Goal: Task Accomplishment & Management: Manage account settings

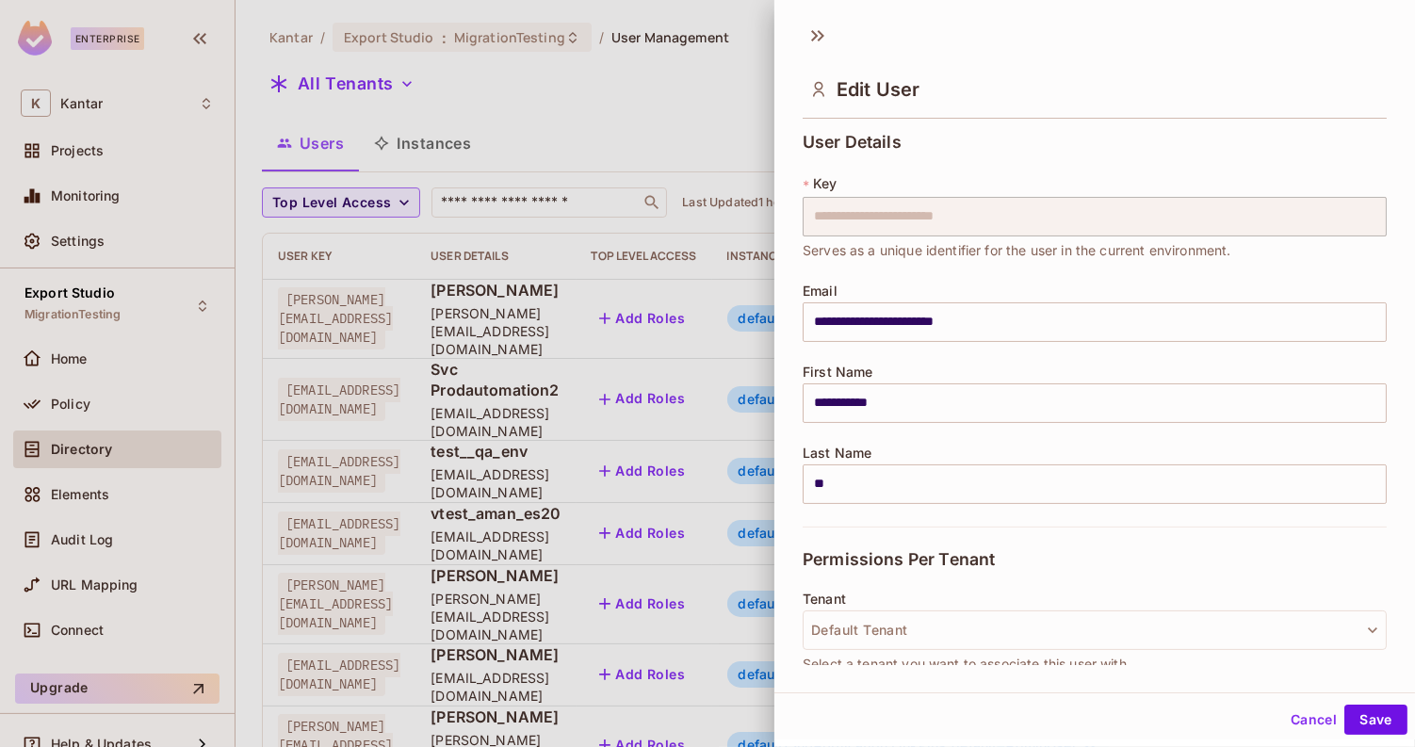
scroll to position [745, 0]
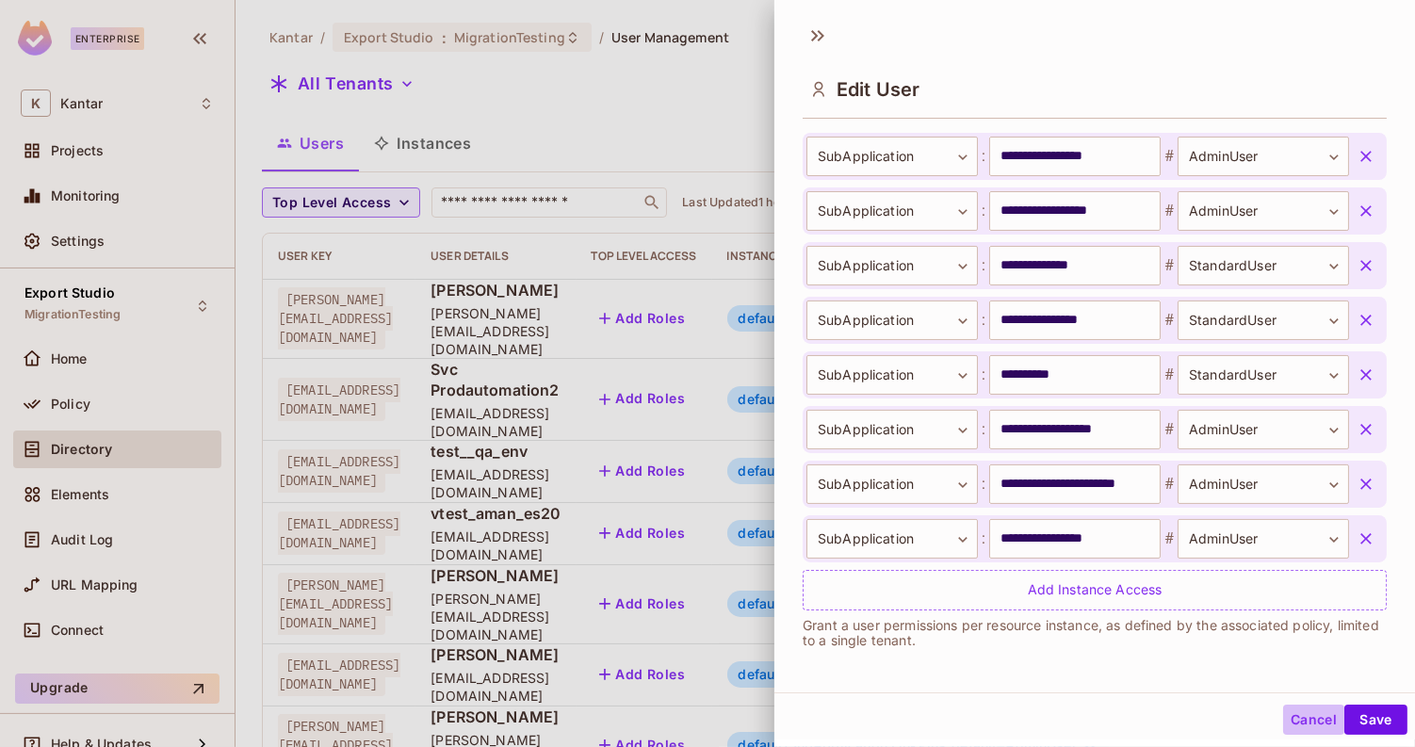
click at [1298, 718] on button "Cancel" at bounding box center [1313, 719] width 61 height 30
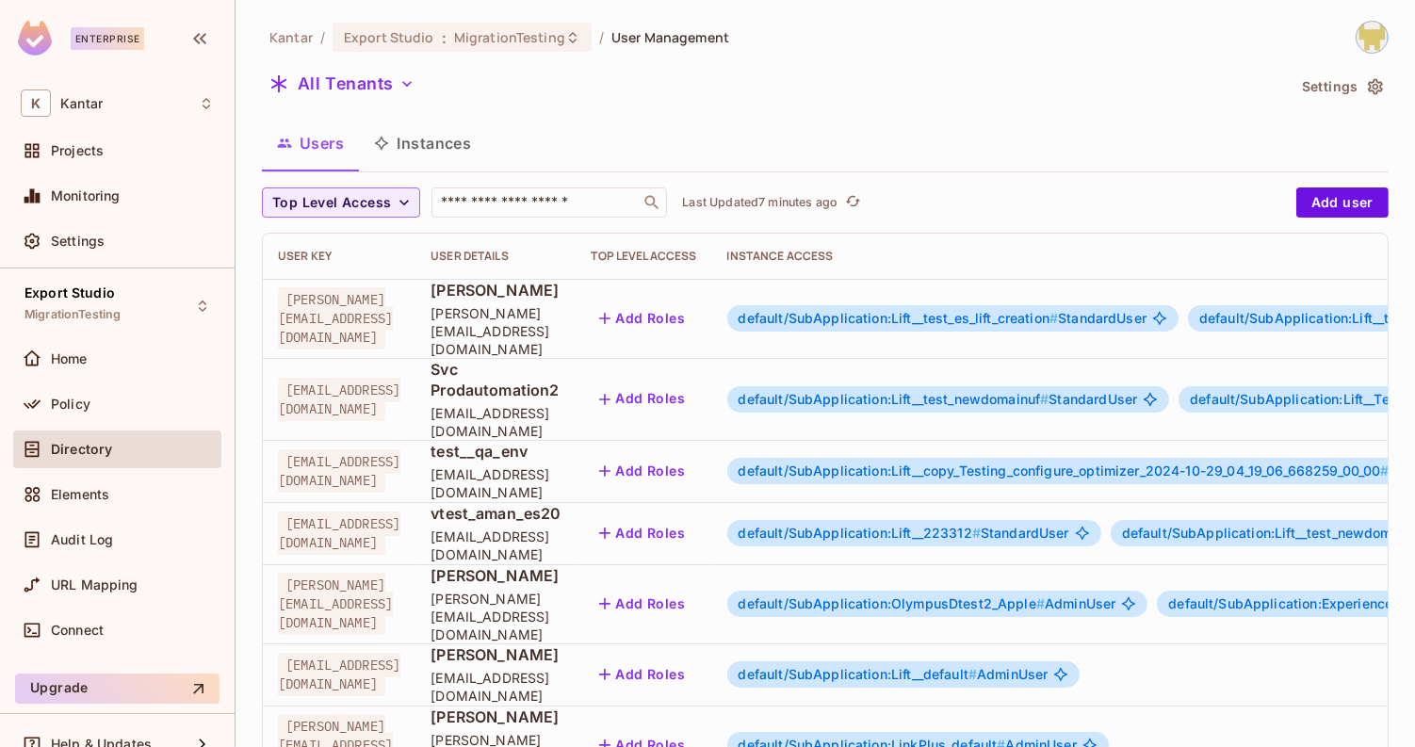
click at [1044, 595] on span "default/SubApplication:OlympusDtest2_Apple #" at bounding box center [891, 603] width 306 height 16
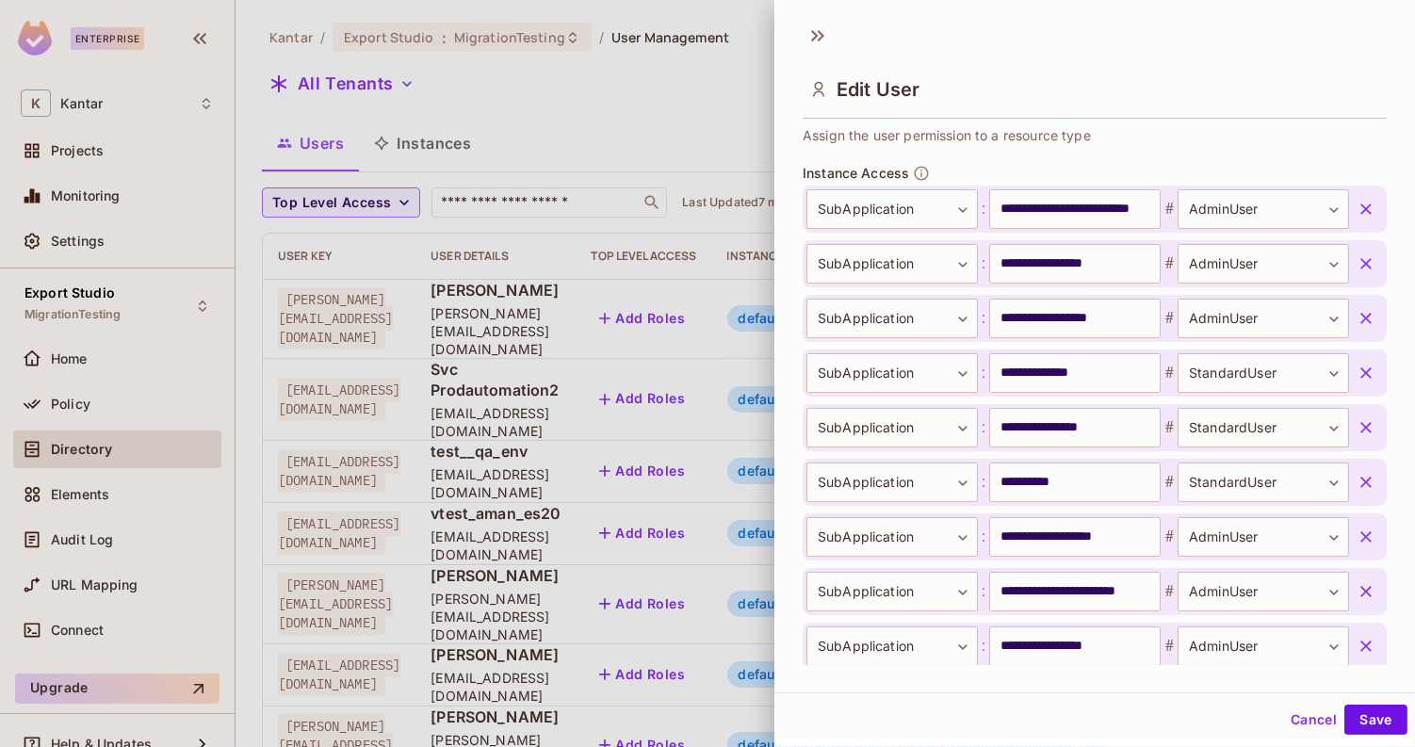
scroll to position [745, 0]
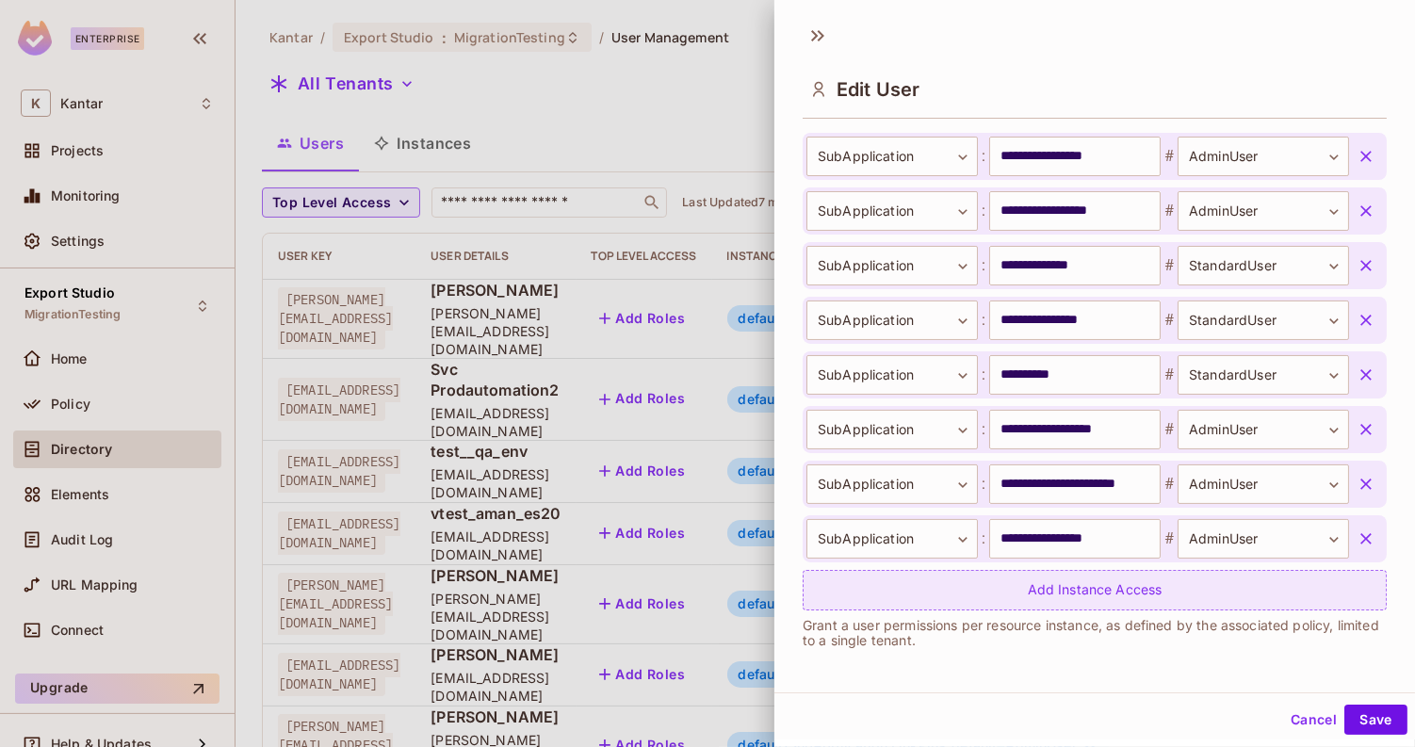
click at [1005, 571] on div "Add Instance Access" at bounding box center [1094, 590] width 584 height 40
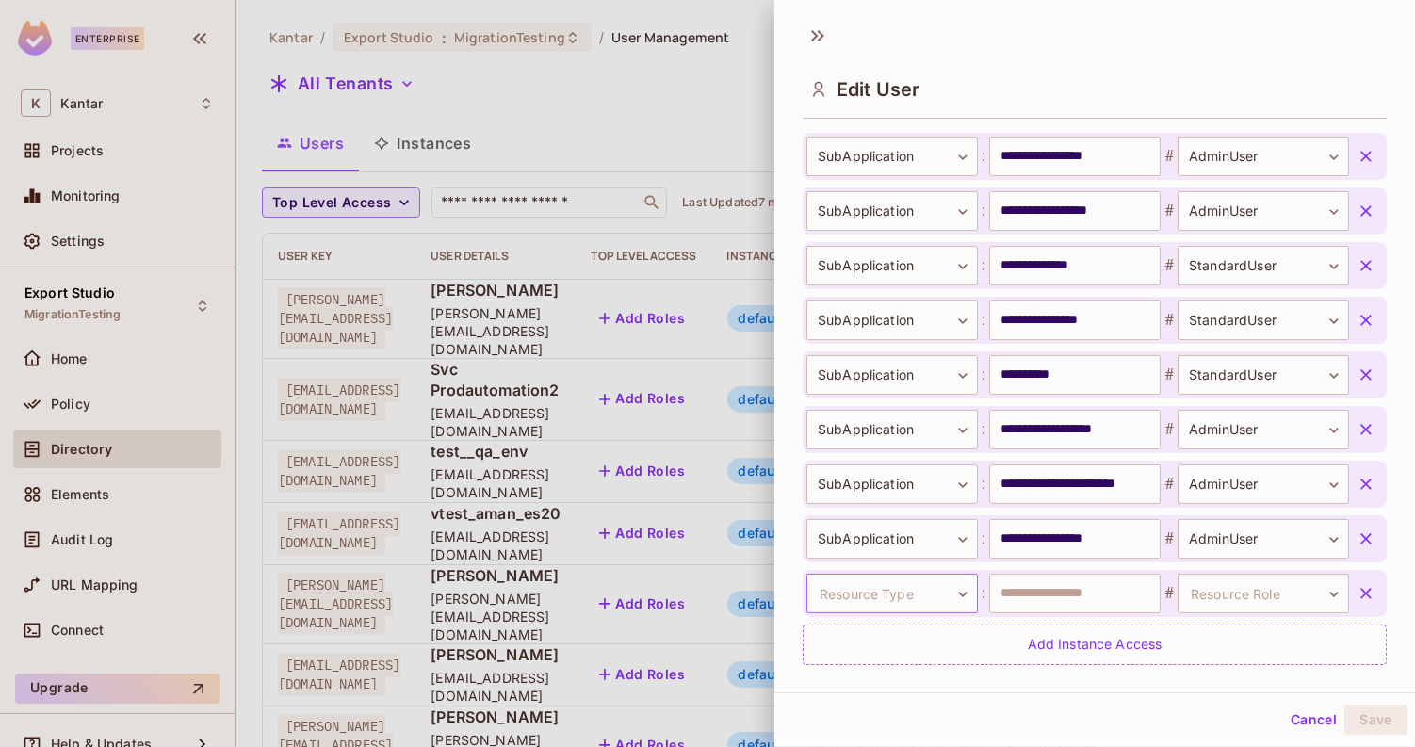
click at [890, 590] on body "Enterprise K Kantar Projects Monitoring Settings Export Studio MigrationTesting…" at bounding box center [707, 373] width 1415 height 747
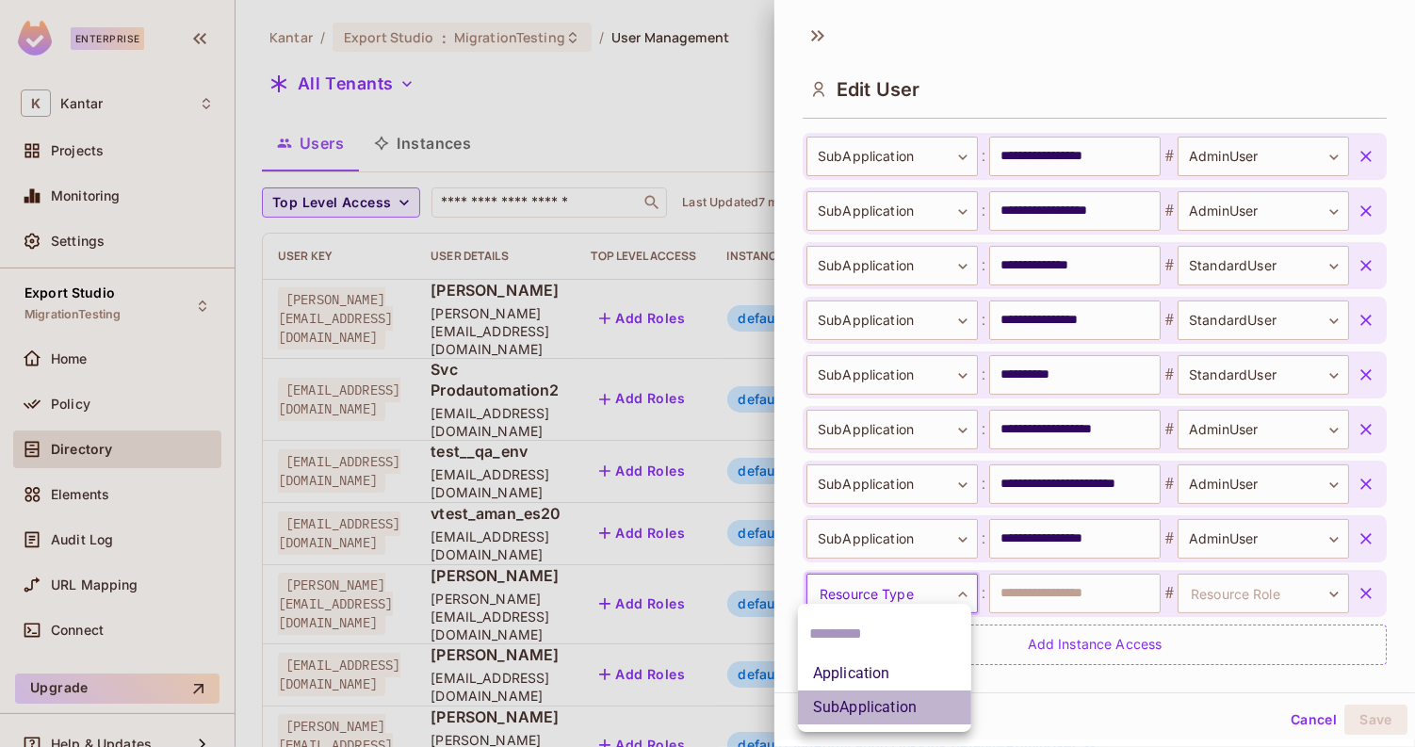
click at [882, 706] on li "SubApplication" at bounding box center [884, 707] width 173 height 34
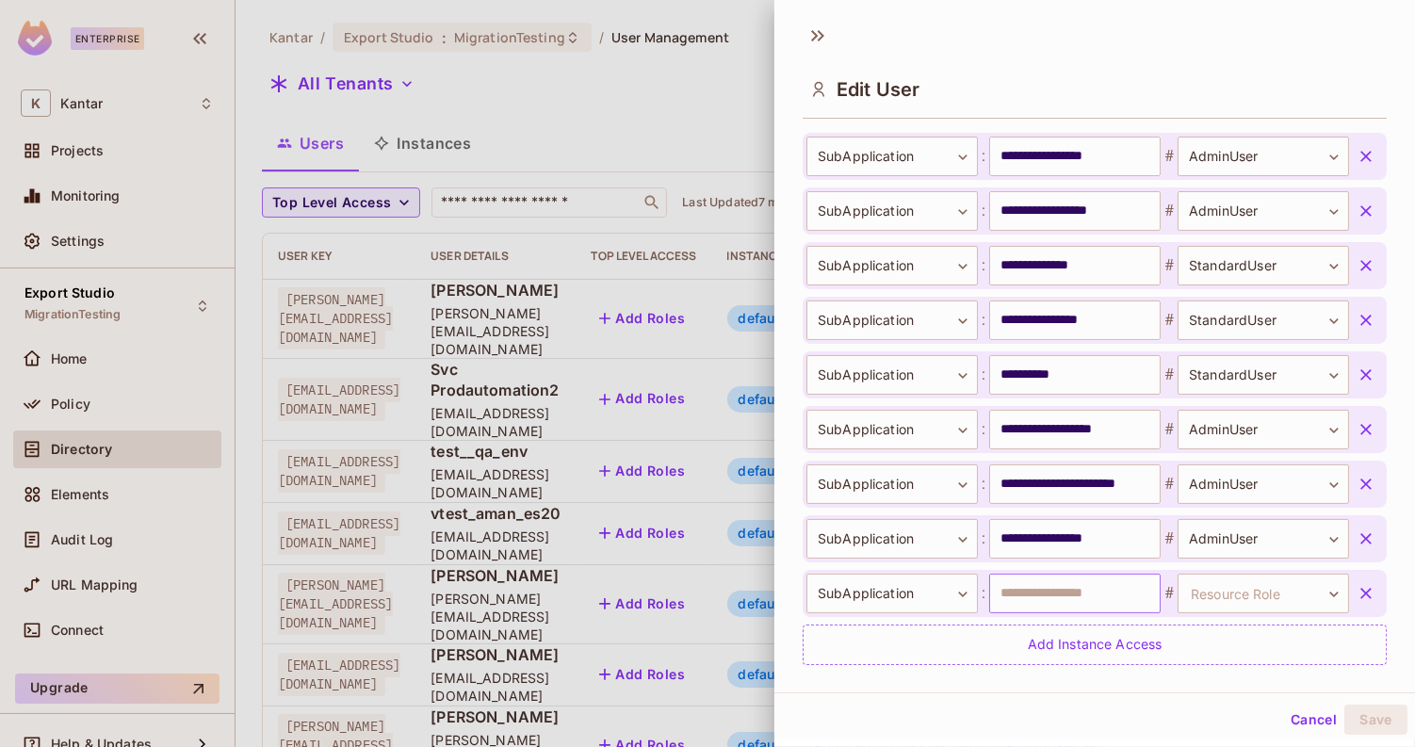
click at [1065, 602] on input "text" at bounding box center [1074, 594] width 171 height 40
click at [1079, 589] on input "**********" at bounding box center [1074, 594] width 171 height 40
type input "**********"
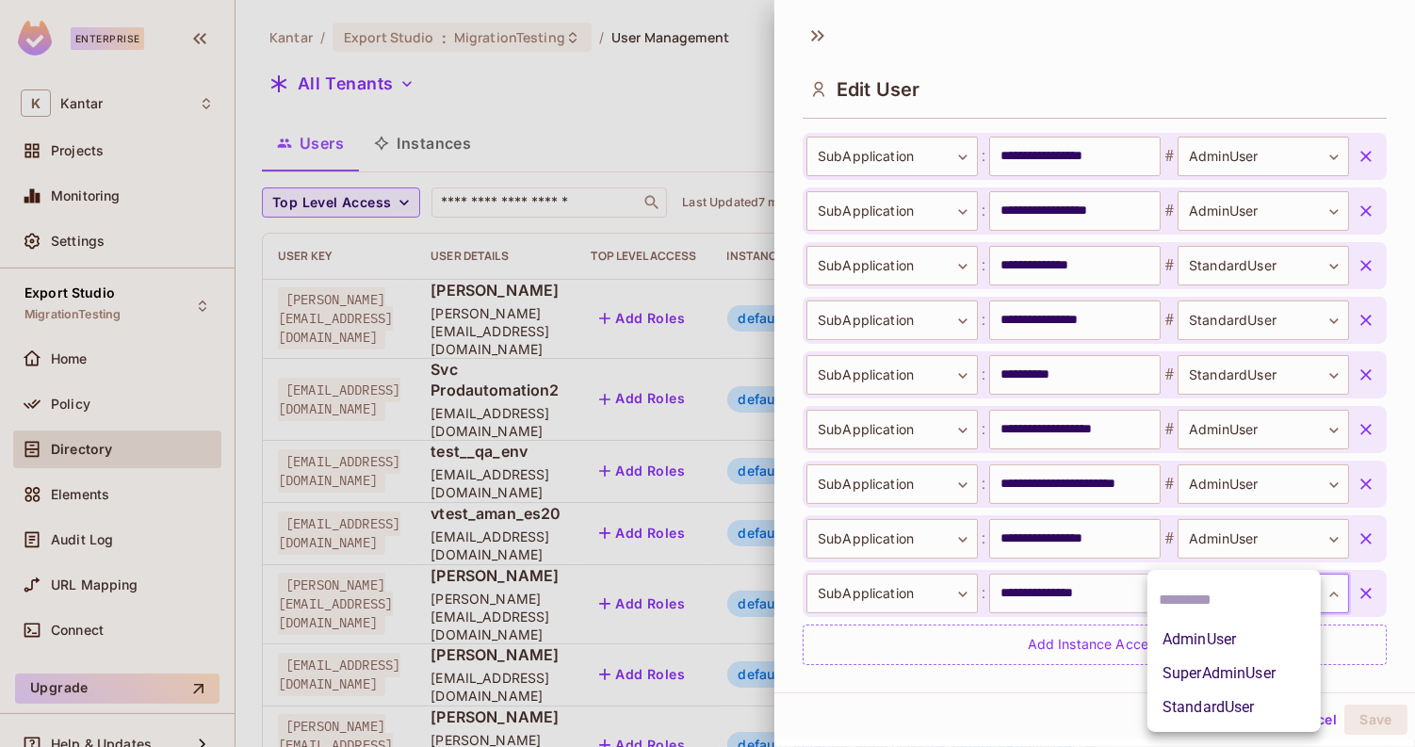
click at [1205, 601] on body "Enterprise K Kantar Projects Monitoring Settings Export Studio MigrationTesting…" at bounding box center [707, 373] width 1415 height 747
click at [1210, 713] on li "StandardUser" at bounding box center [1233, 707] width 173 height 34
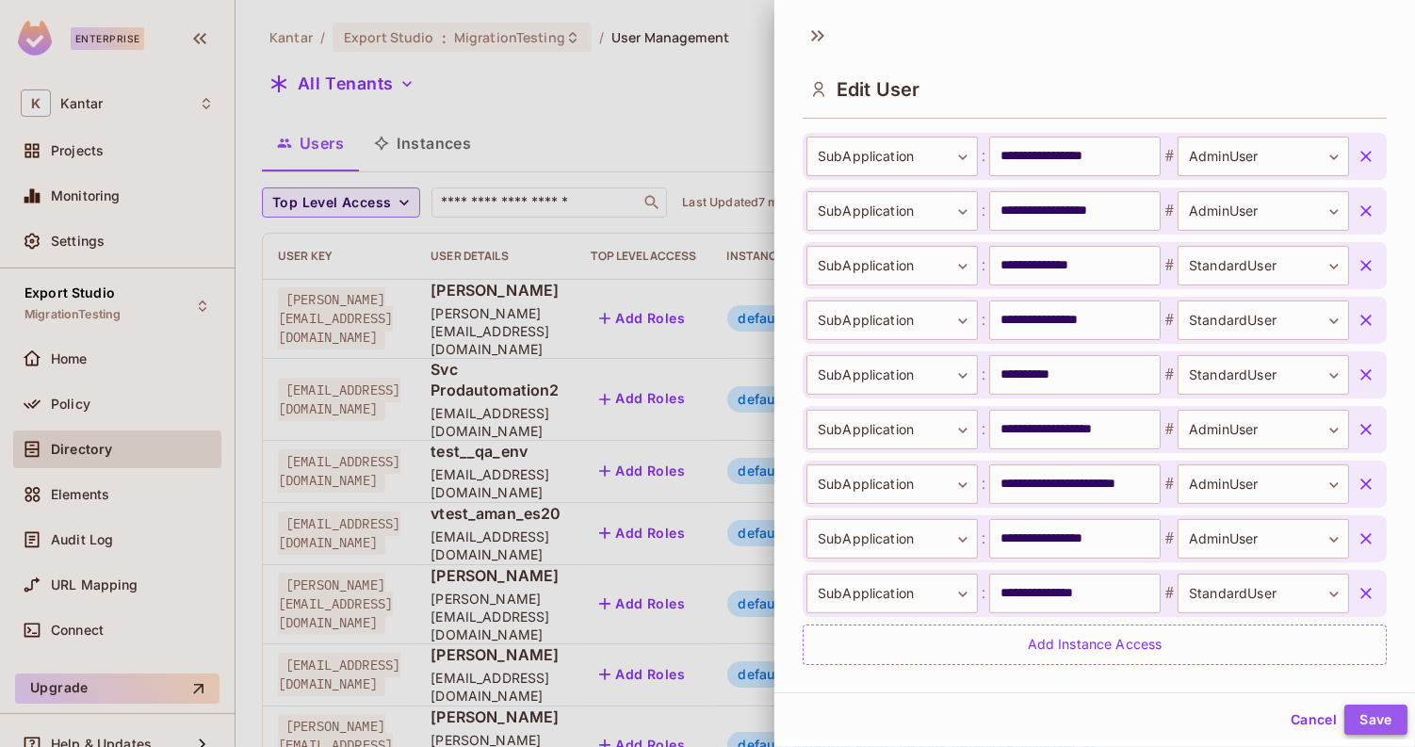
click at [1344, 719] on button "Save" at bounding box center [1375, 719] width 63 height 30
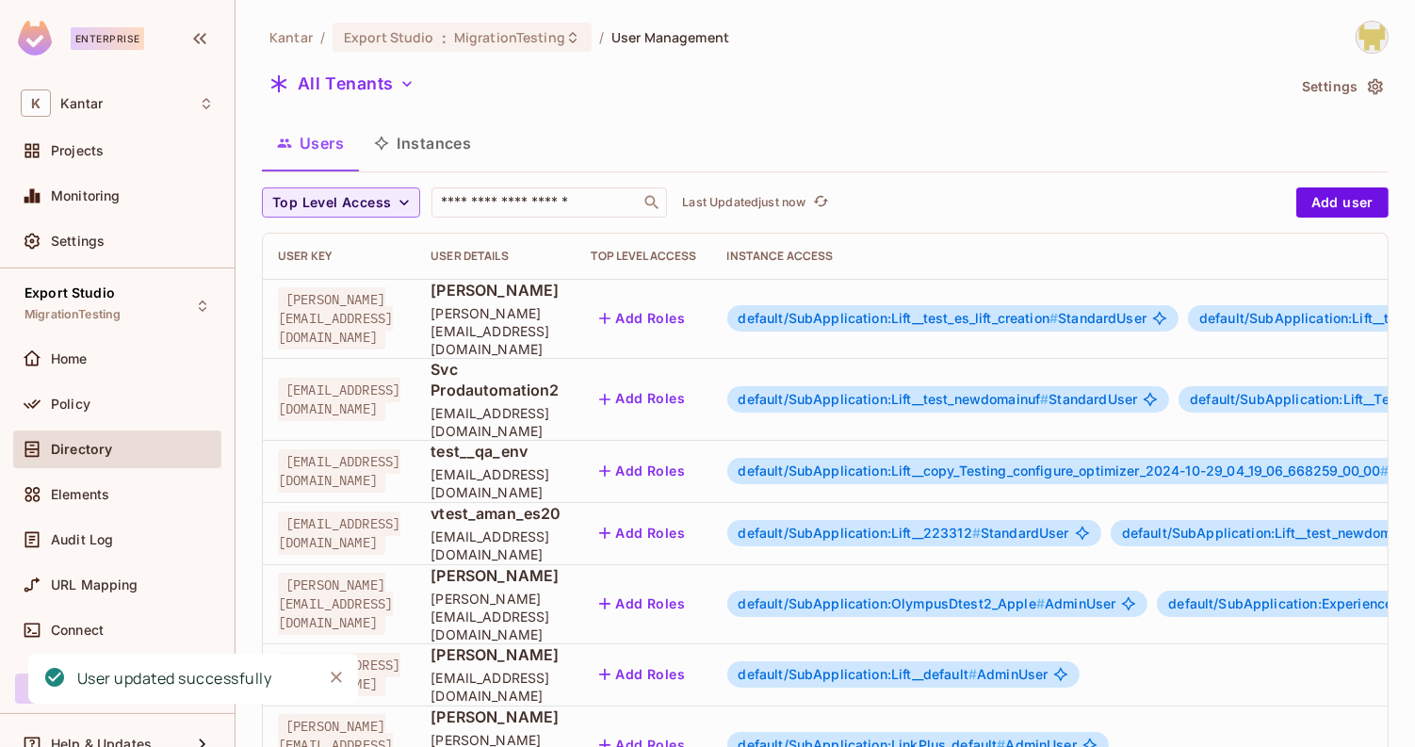
click at [1044, 595] on span "default/SubApplication:OlympusDtest2_Apple #" at bounding box center [891, 603] width 306 height 16
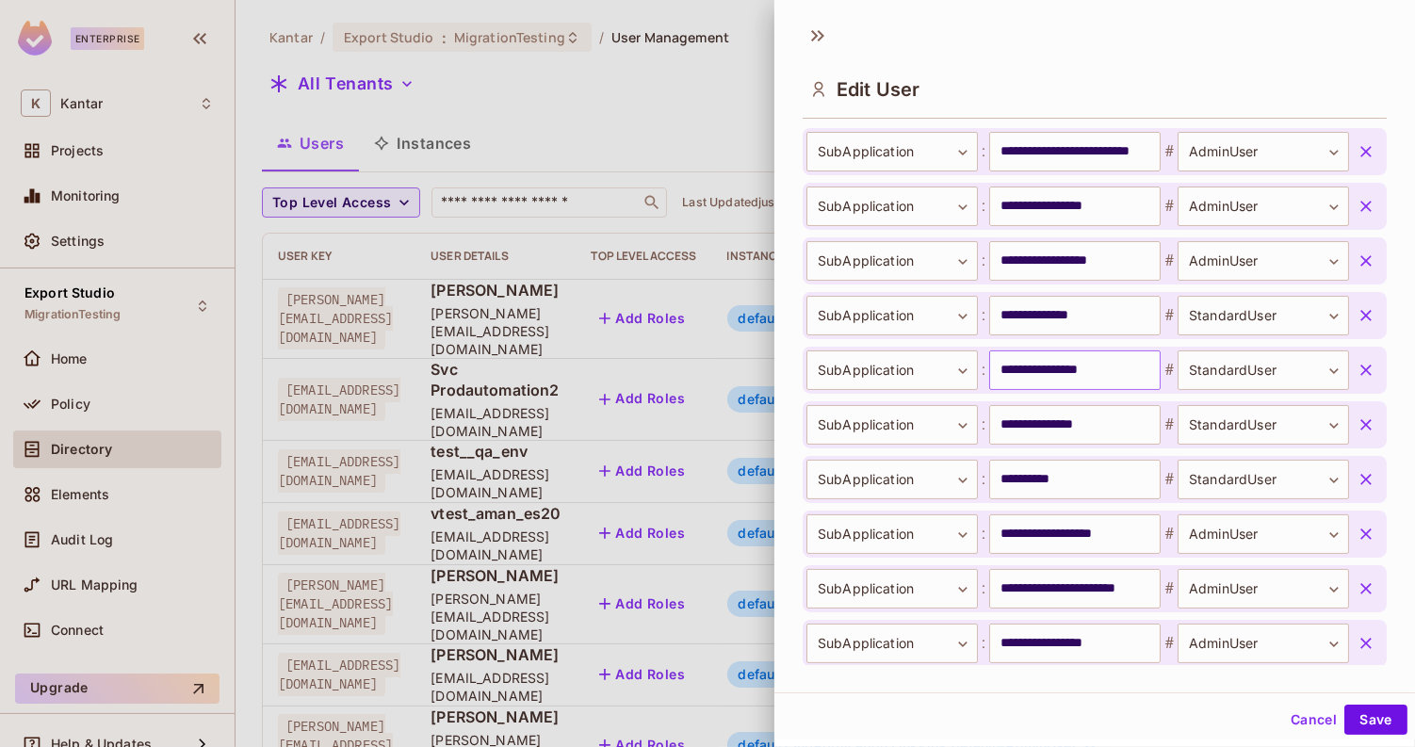
scroll to position [690, 0]
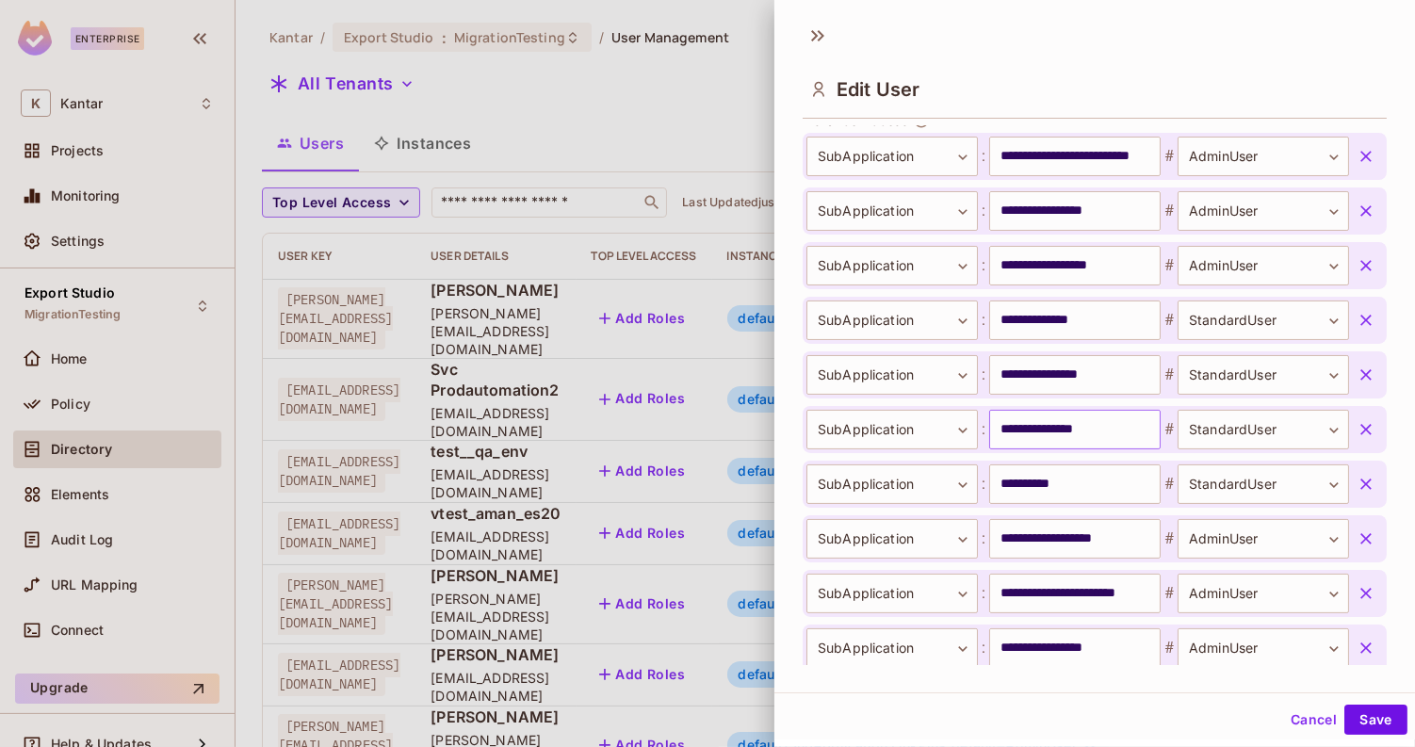
click at [1035, 421] on input "**********" at bounding box center [1074, 430] width 171 height 40
type input "**********"
click at [1349, 716] on button "Save" at bounding box center [1375, 719] width 63 height 30
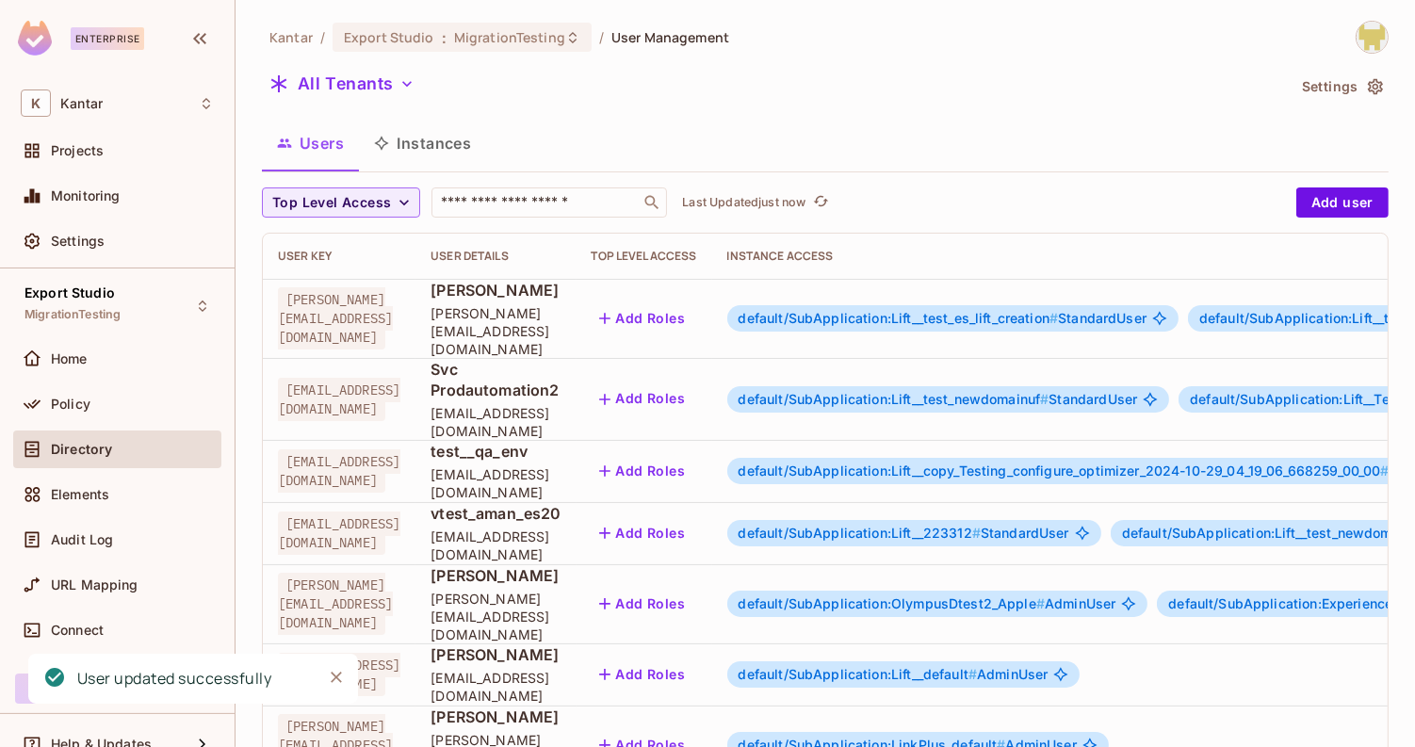
click at [1044, 595] on span "default/SubApplication:OlympusDtest2_Apple #" at bounding box center [891, 603] width 306 height 16
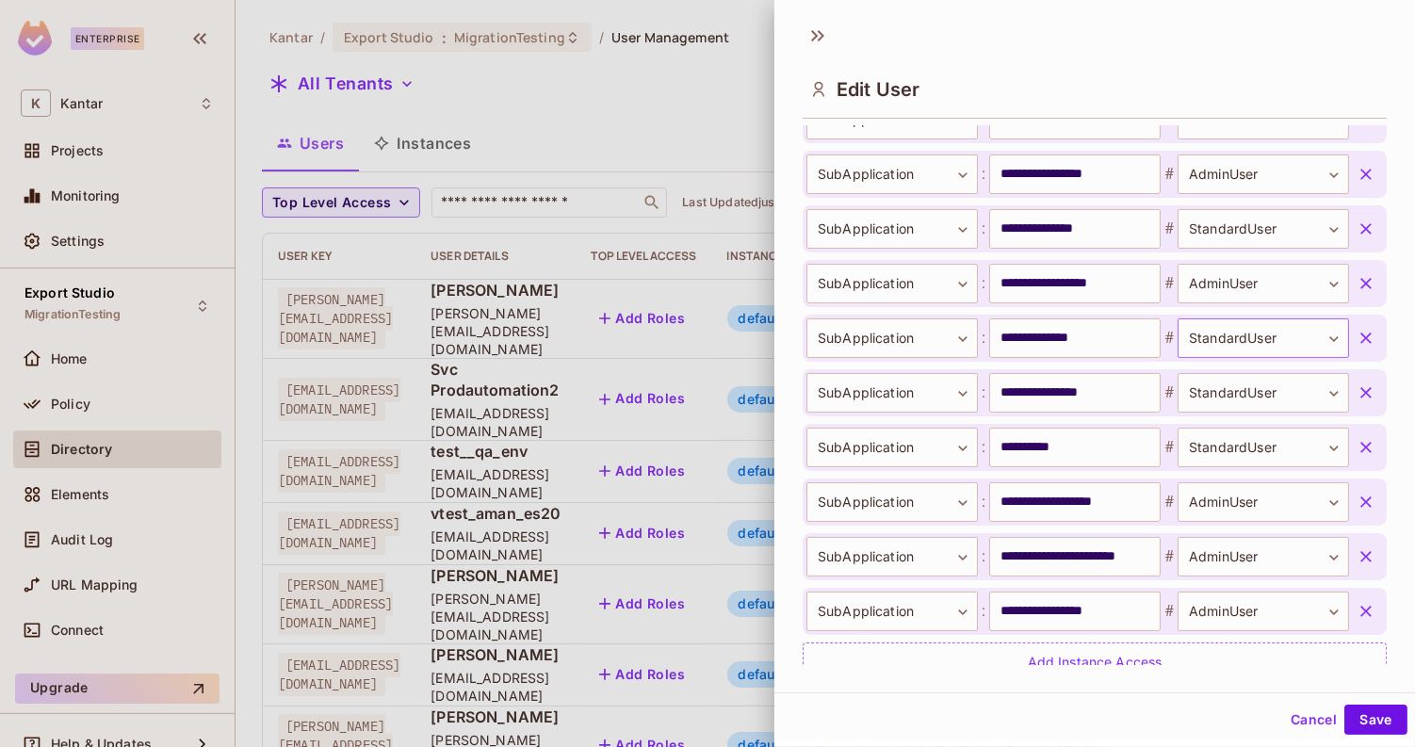
scroll to position [712, 0]
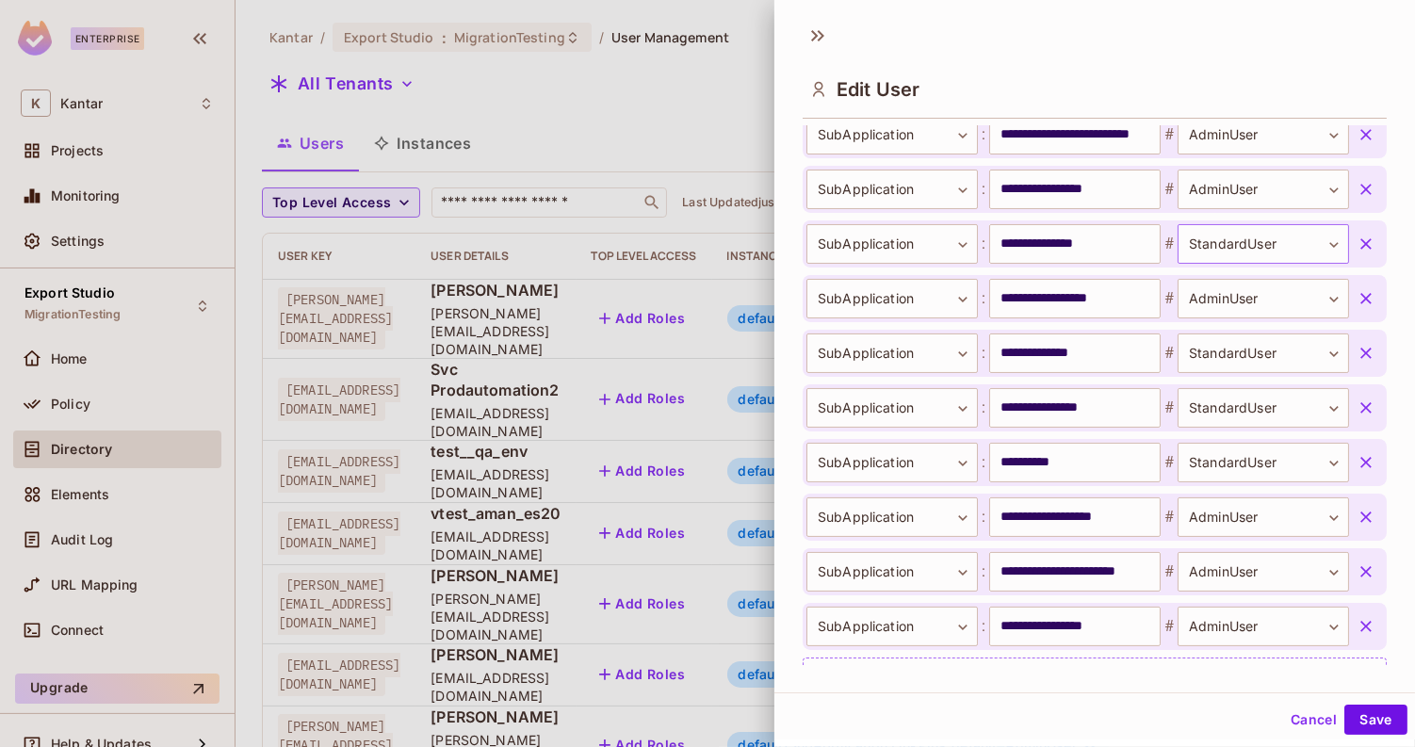
click at [1214, 237] on body "Enterprise K Kantar Projects Monitoring Settings Export Studio MigrationTesting…" at bounding box center [707, 373] width 1415 height 747
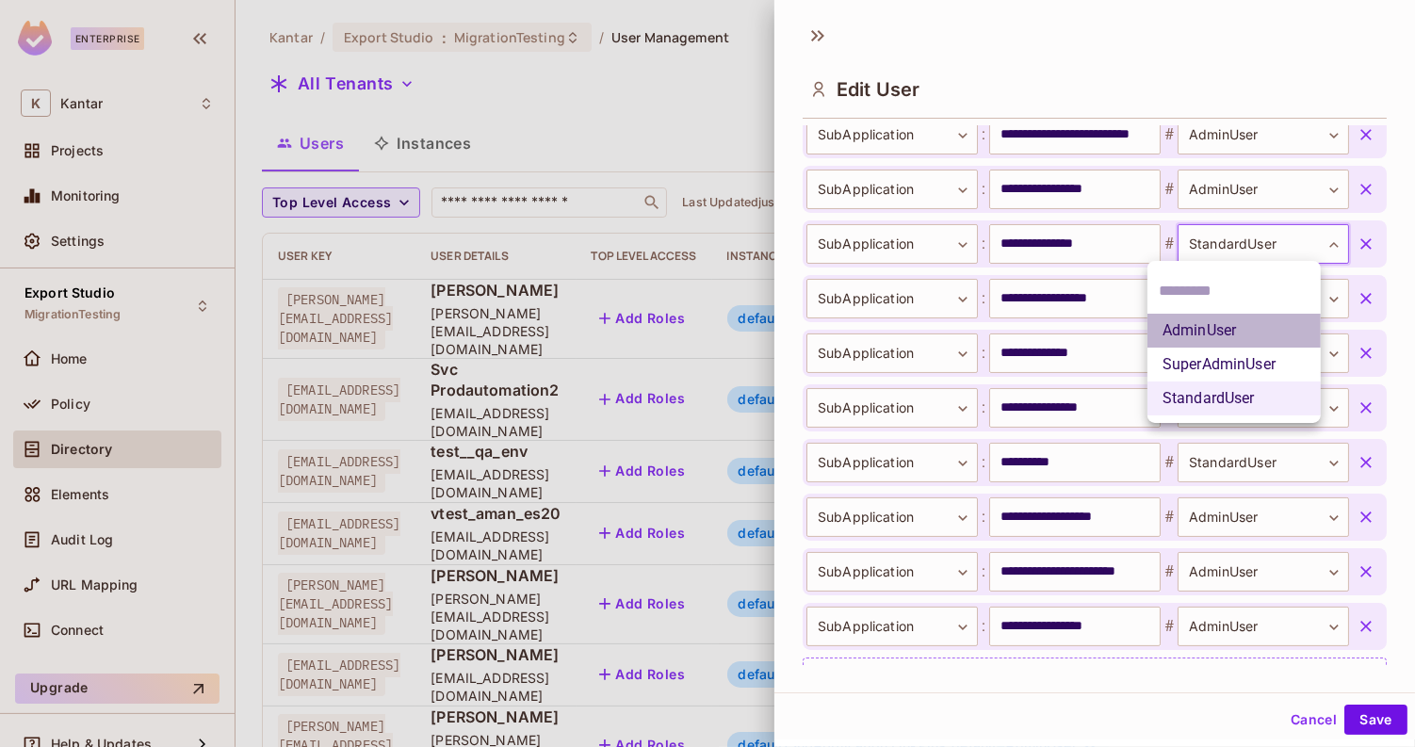
click at [1206, 334] on li "AdminUser" at bounding box center [1233, 331] width 173 height 34
type input "*********"
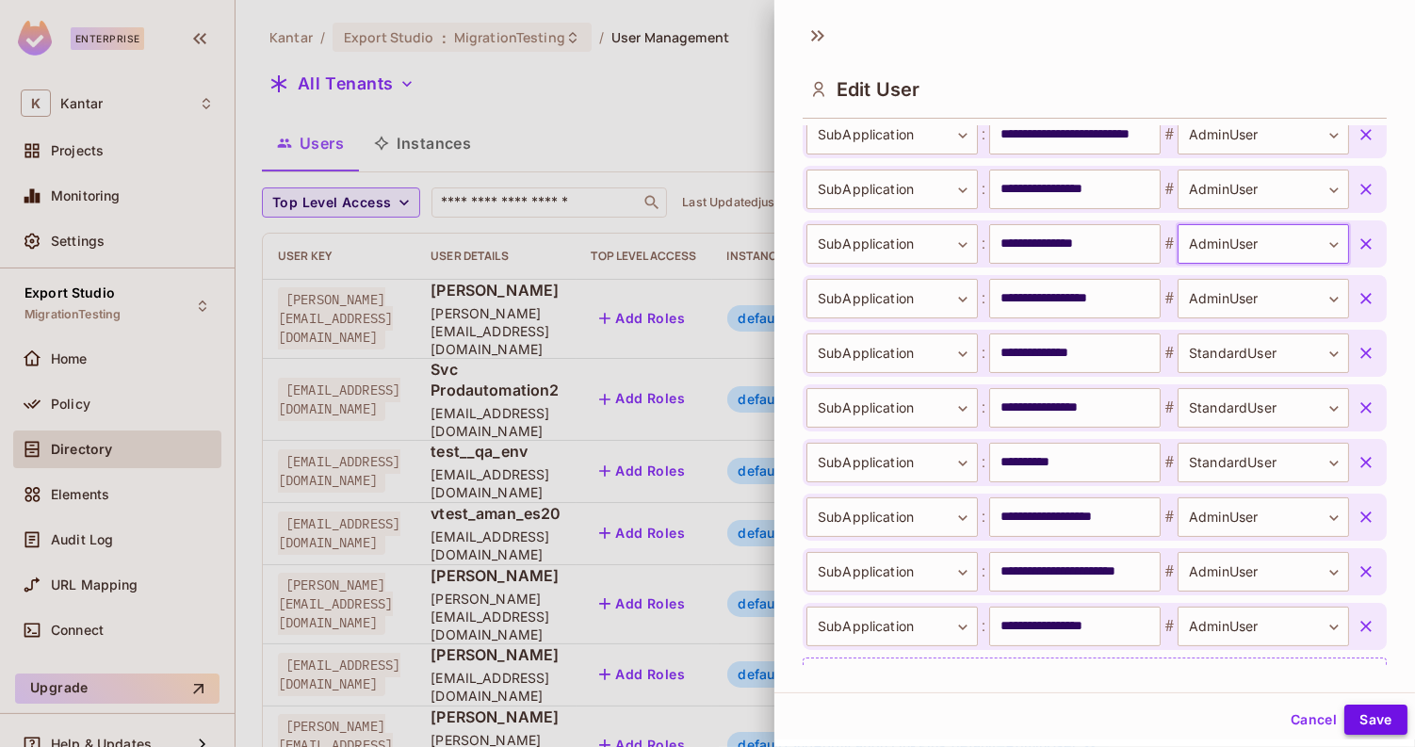
click at [1351, 723] on button "Save" at bounding box center [1375, 719] width 63 height 30
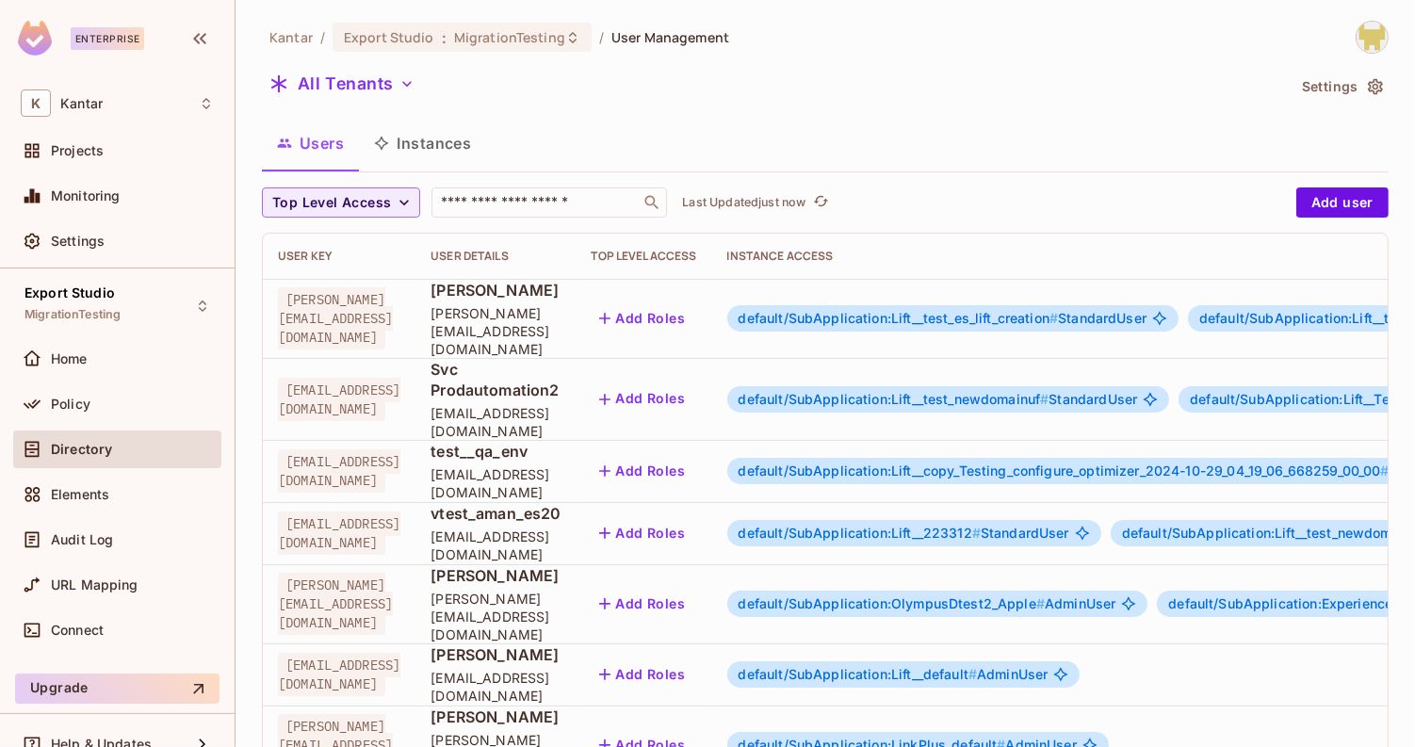
click at [1044, 595] on span "default/SubApplication:OlympusDtest2_Apple #" at bounding box center [891, 603] width 306 height 16
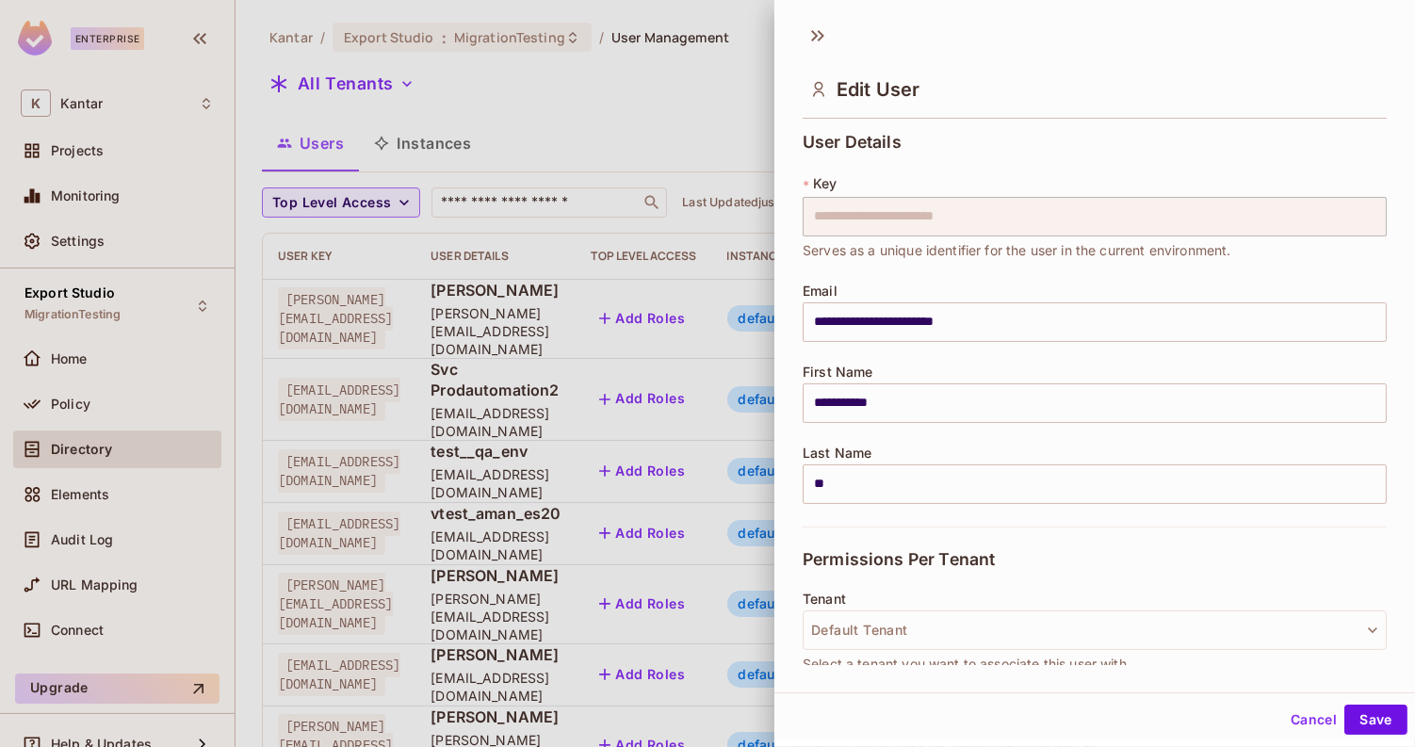
scroll to position [853, 0]
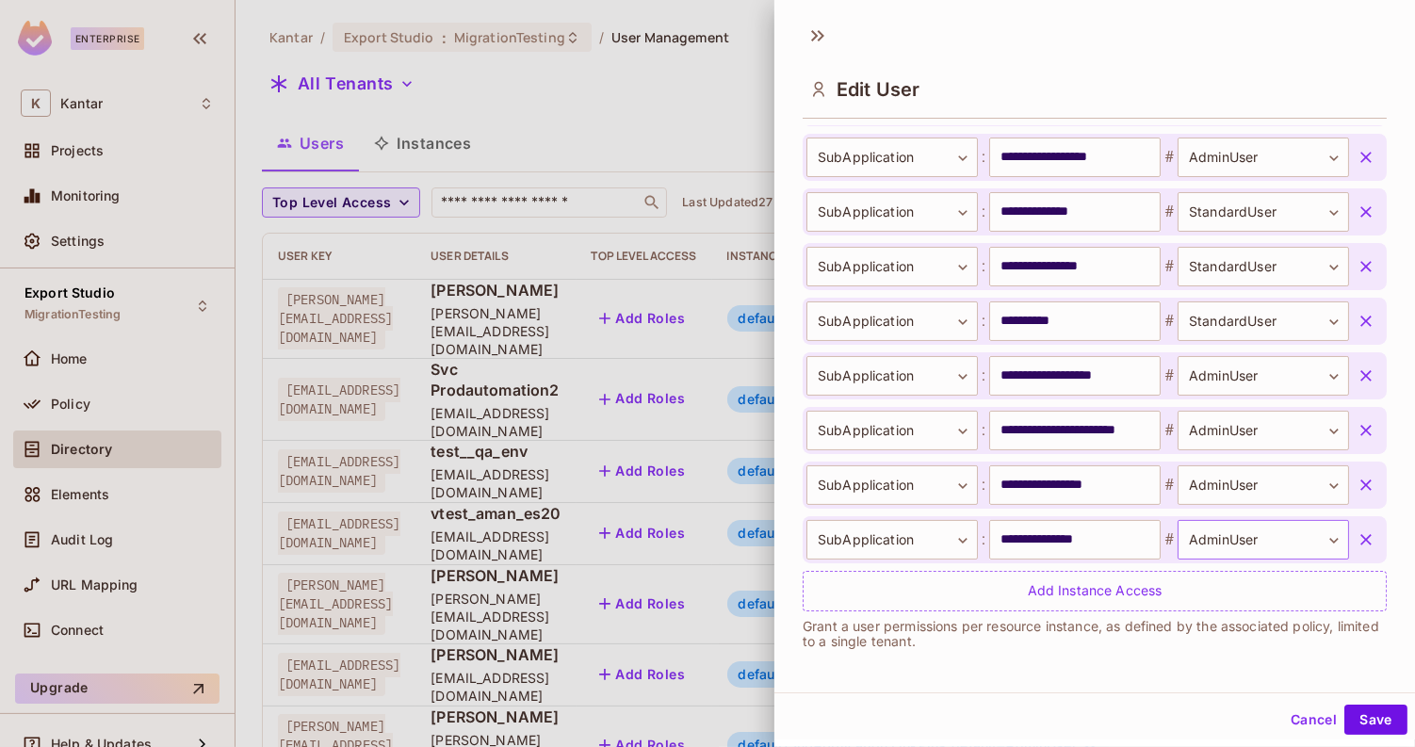
click at [1178, 542] on body "Enterprise K Kantar Projects Monitoring Settings Export Studio MigrationTesting…" at bounding box center [707, 373] width 1415 height 747
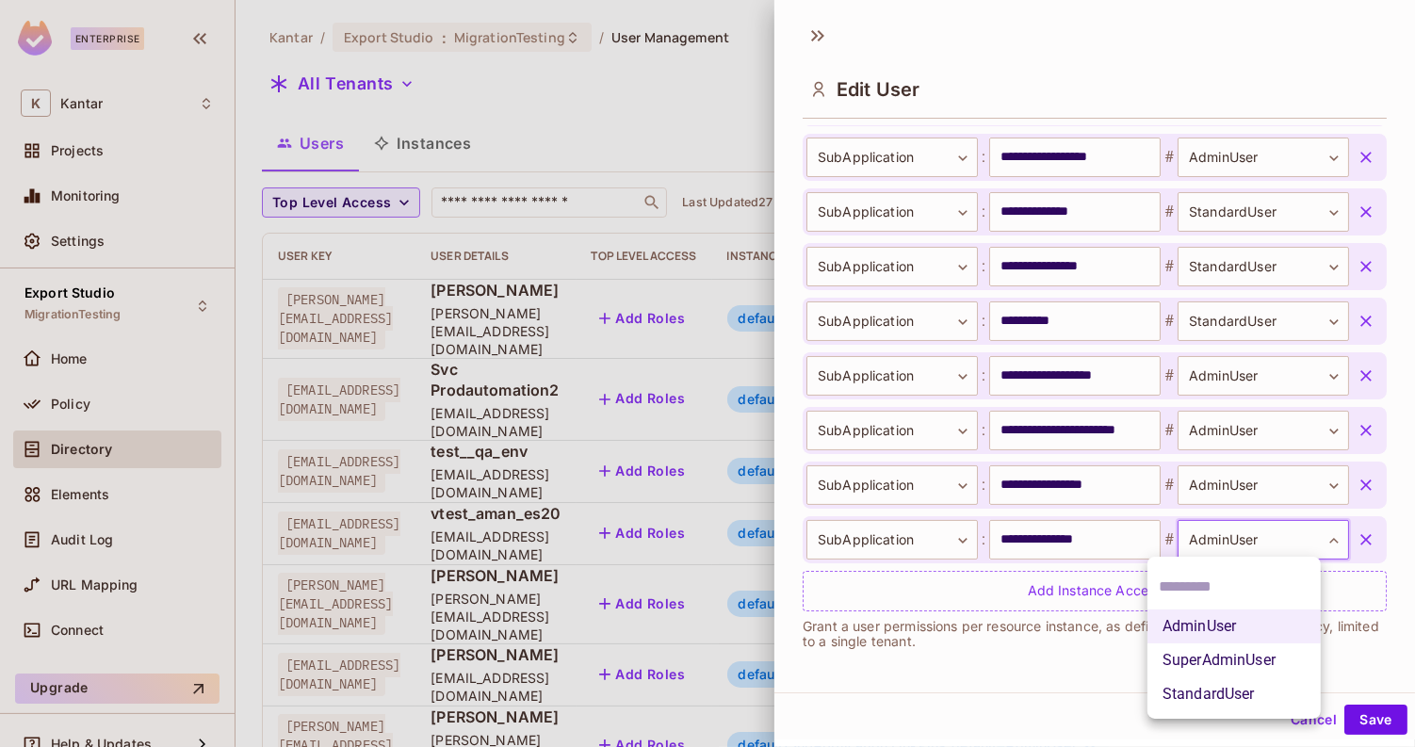
click at [1194, 691] on li "StandardUser" at bounding box center [1233, 694] width 173 height 34
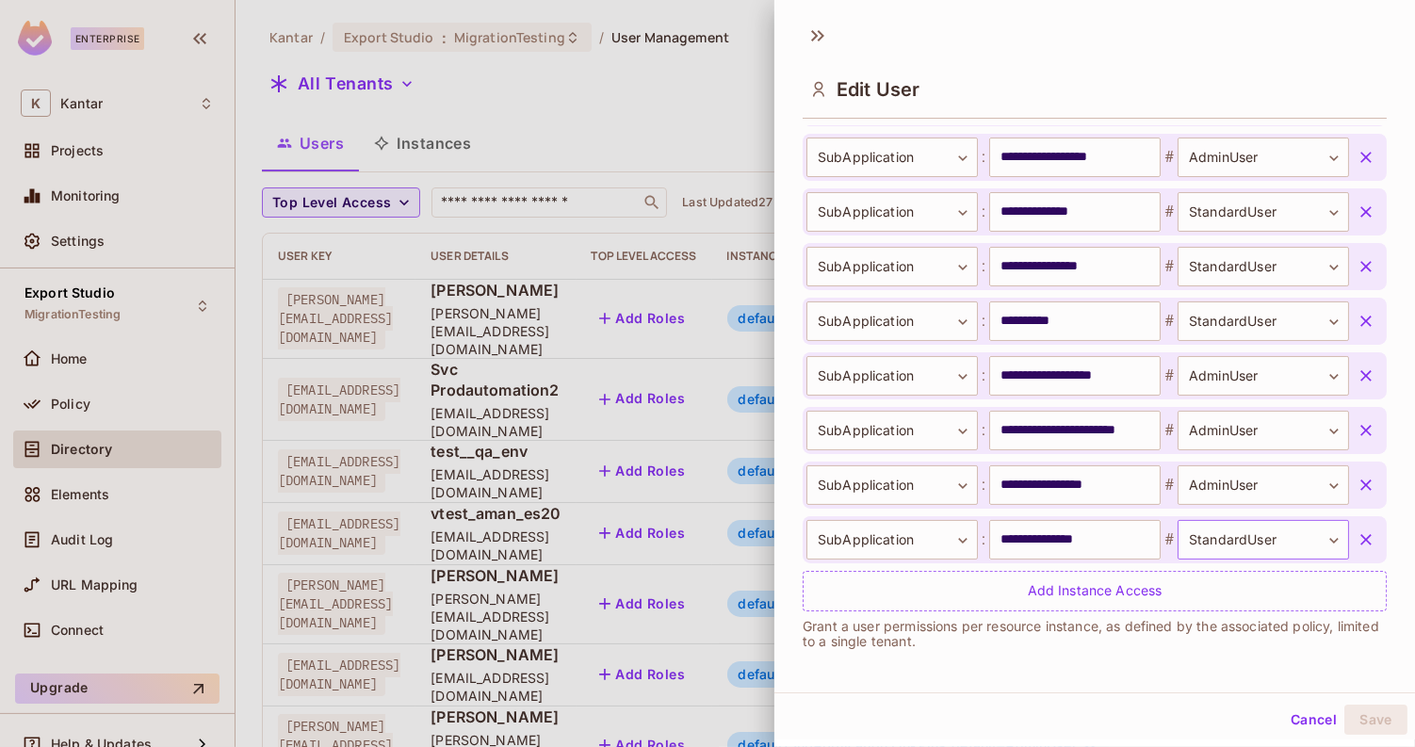
click at [1206, 533] on body "Enterprise K Kantar Projects Monitoring Settings Export Studio MigrationTesting…" at bounding box center [707, 373] width 1415 height 747
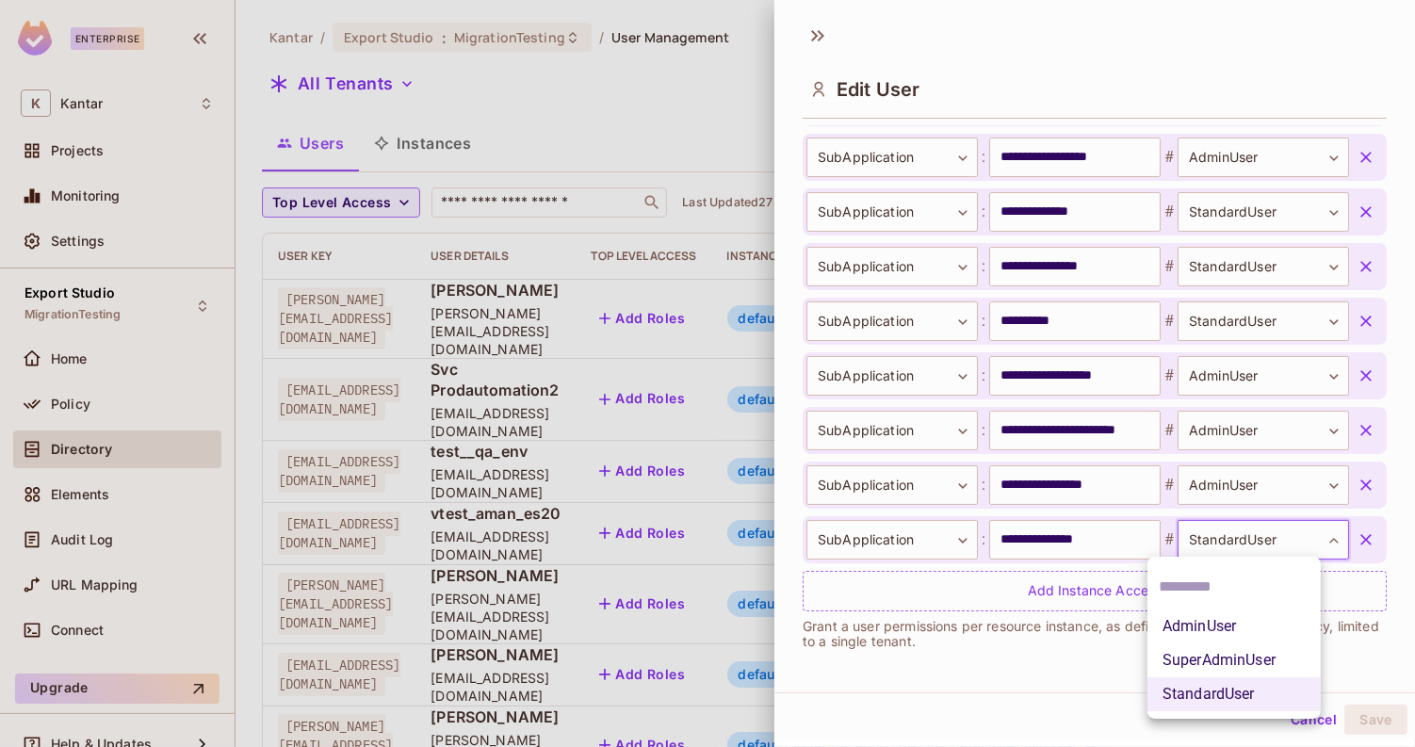
click at [1204, 689] on li "StandardUser" at bounding box center [1233, 694] width 173 height 34
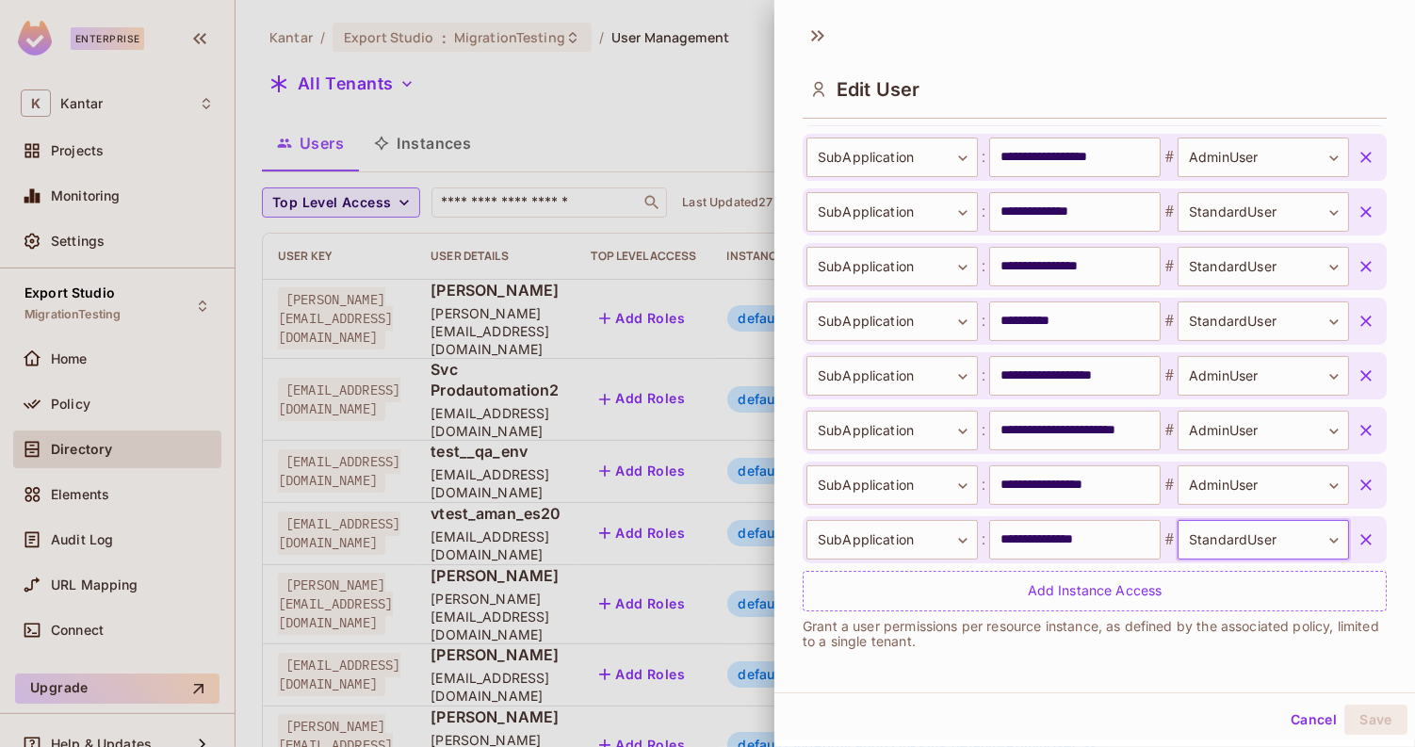
click at [1283, 717] on button "Cancel" at bounding box center [1313, 719] width 61 height 30
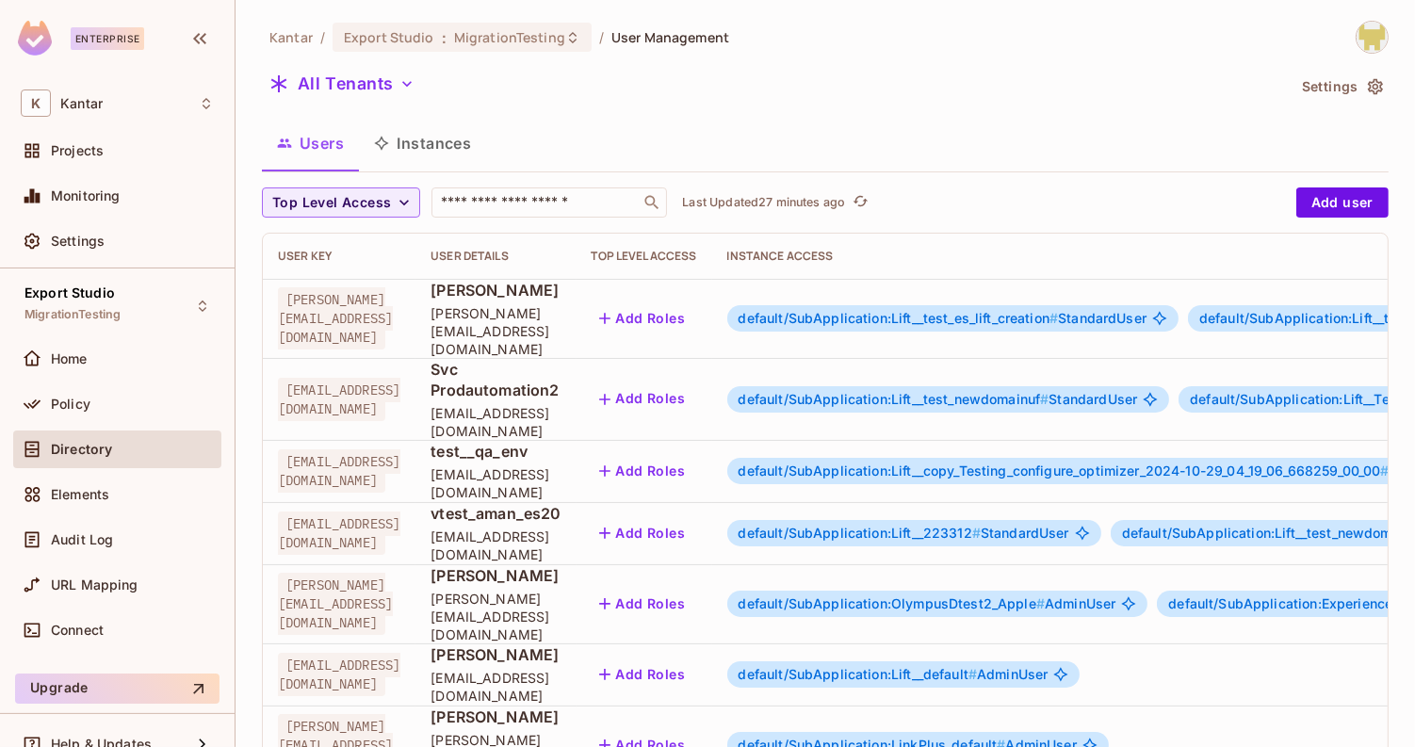
click at [1044, 595] on span "default/SubApplication:OlympusDtest2_Apple #" at bounding box center [891, 603] width 306 height 16
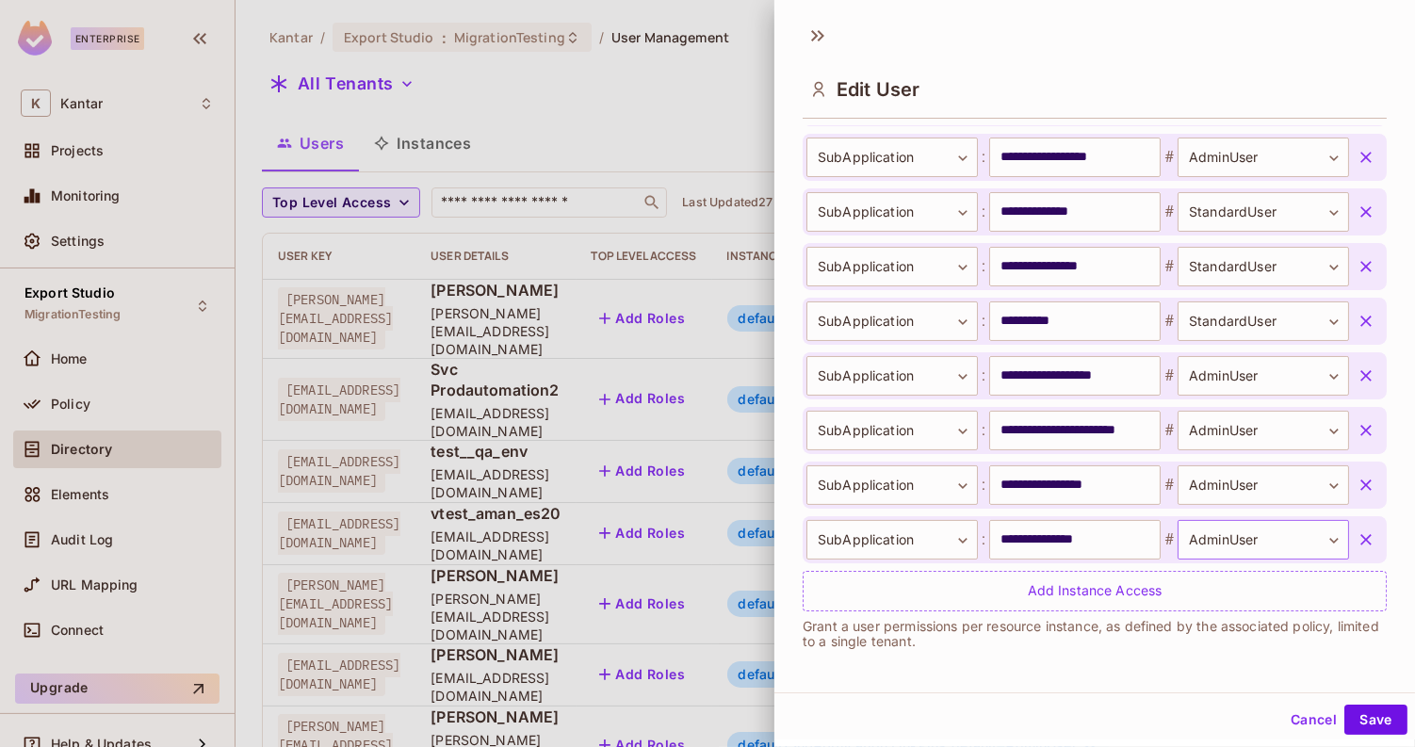
click at [1204, 543] on body "Enterprise K Kantar Projects Monitoring Settings Export Studio MigrationTesting…" at bounding box center [707, 373] width 1415 height 747
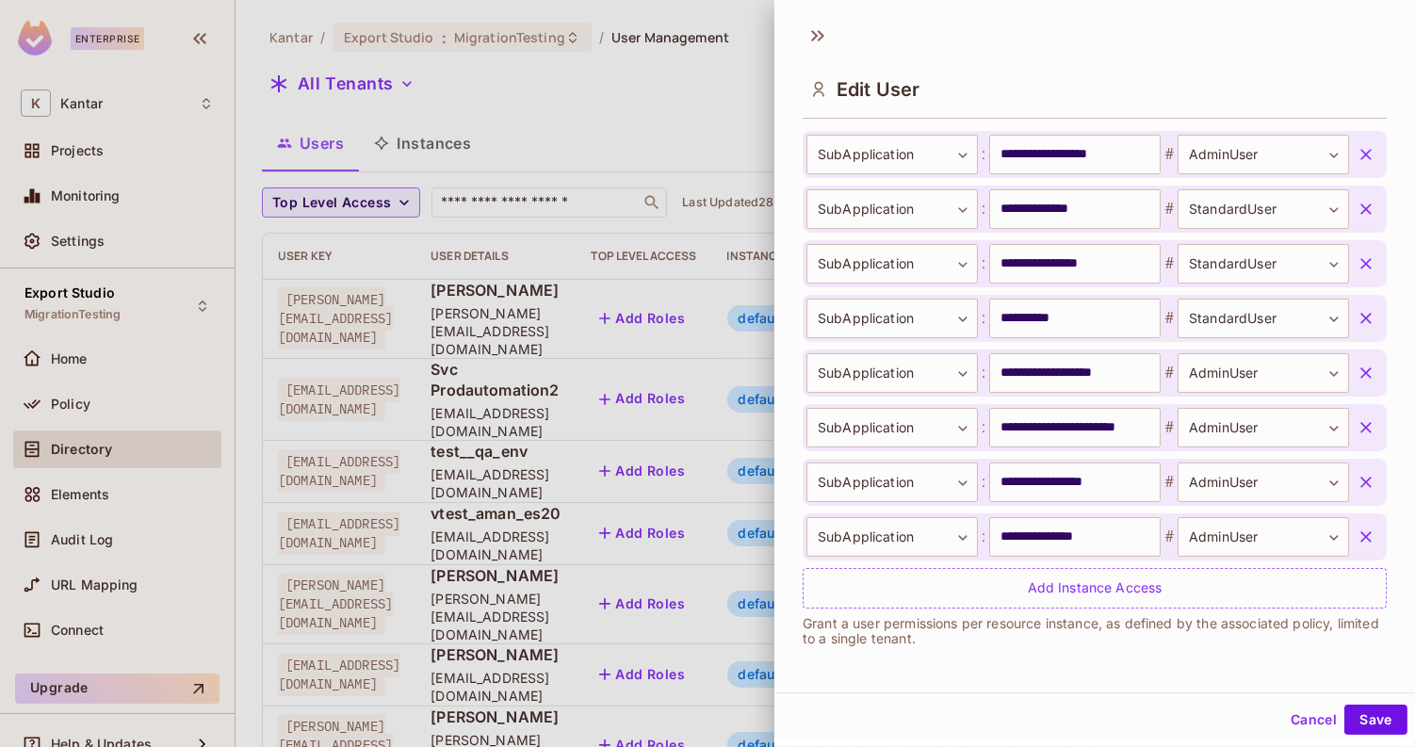
scroll to position [799, 0]
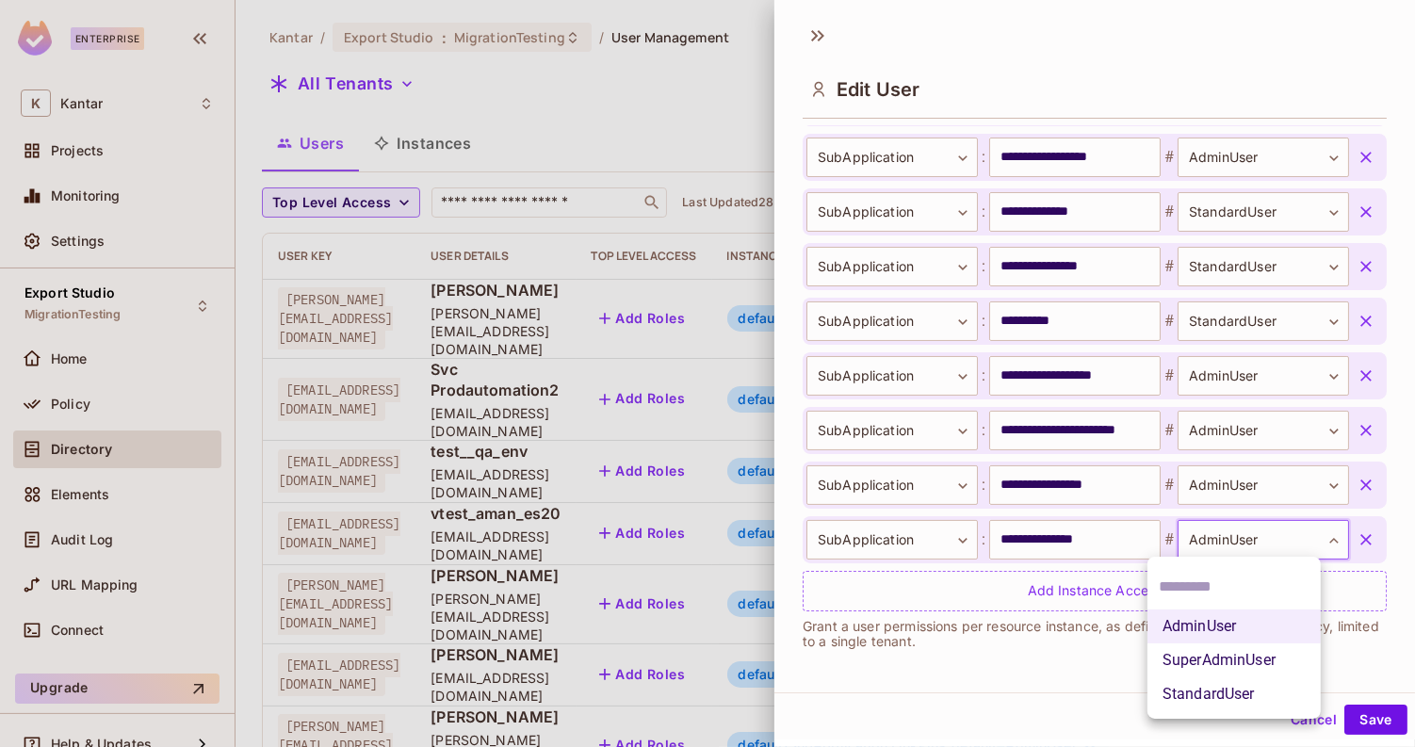
drag, startPoint x: 1204, startPoint y: 543, endPoint x: 1213, endPoint y: 560, distance: 19.4
click at [1223, 541] on body "Enterprise K Kantar Projects Monitoring Settings Export Studio MigrationTesting…" at bounding box center [707, 373] width 1415 height 747
click at [1219, 694] on li "StandardUser" at bounding box center [1233, 694] width 173 height 34
type input "**********"
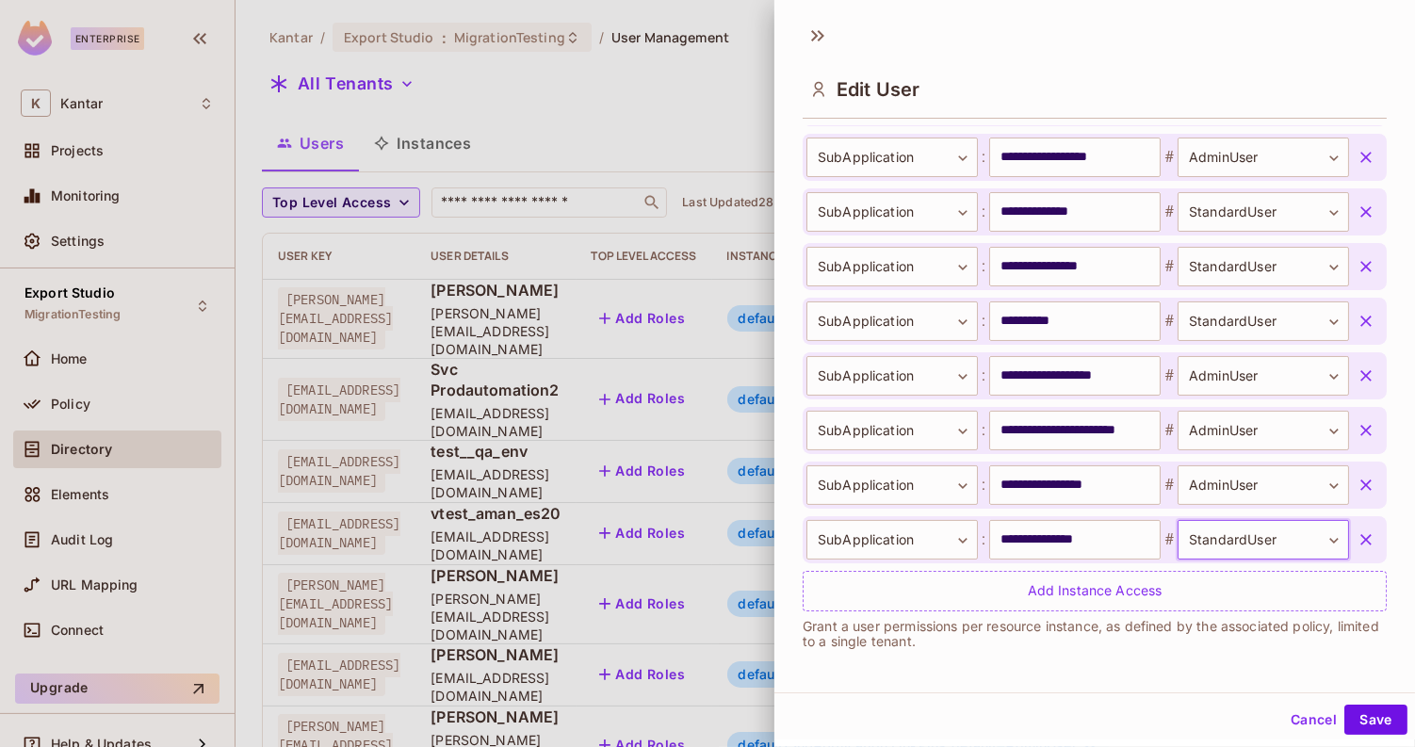
click at [1375, 737] on div "Cancel Save" at bounding box center [1094, 719] width 640 height 45
click at [1368, 724] on button "Save" at bounding box center [1375, 719] width 63 height 30
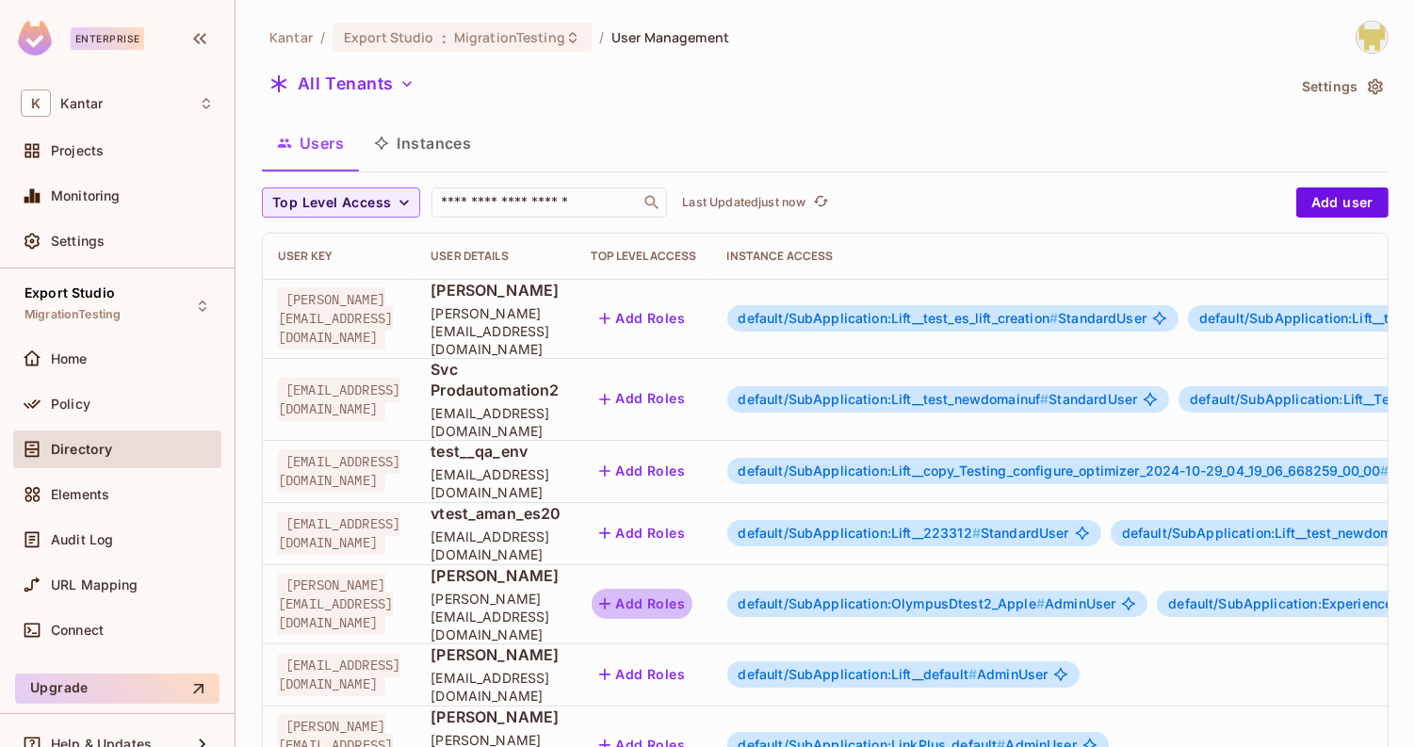
click at [693, 589] on button "Add Roles" at bounding box center [642, 604] width 102 height 30
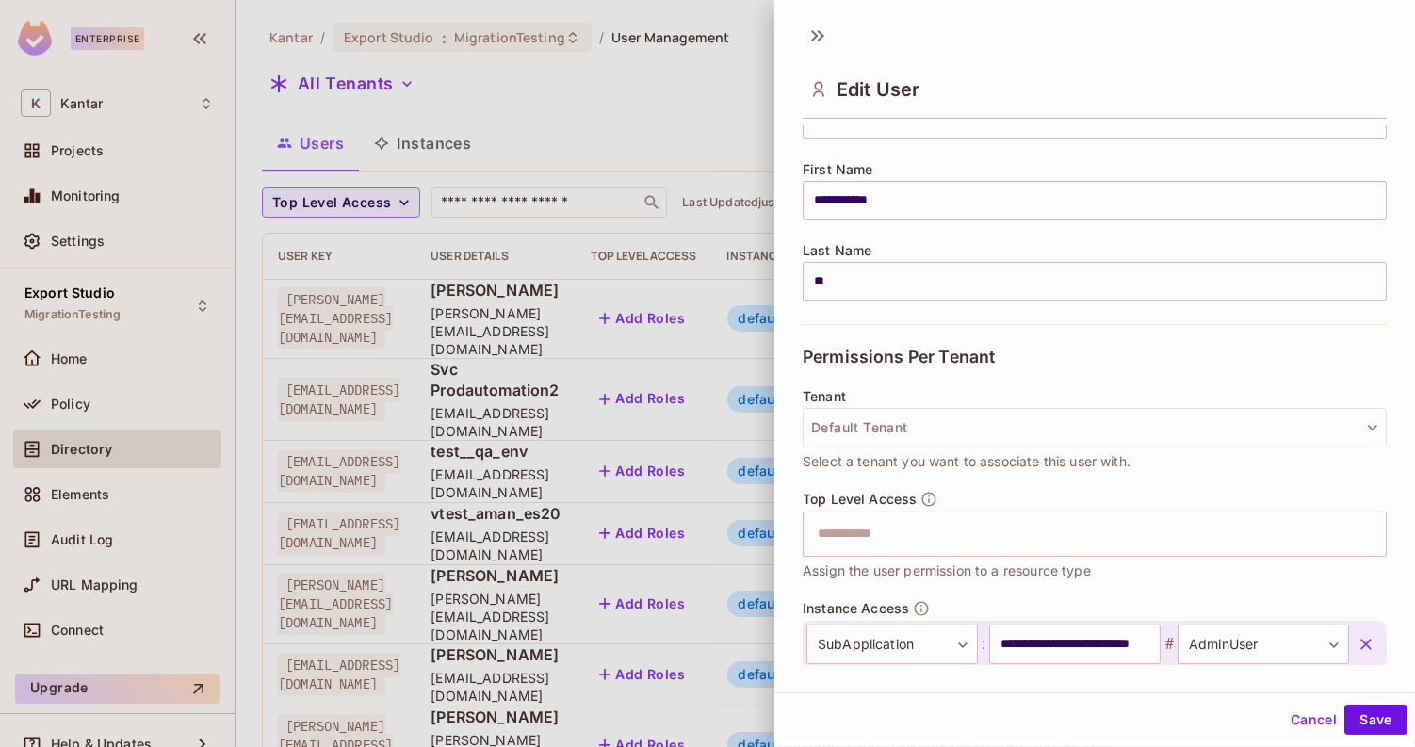
scroll to position [191, 0]
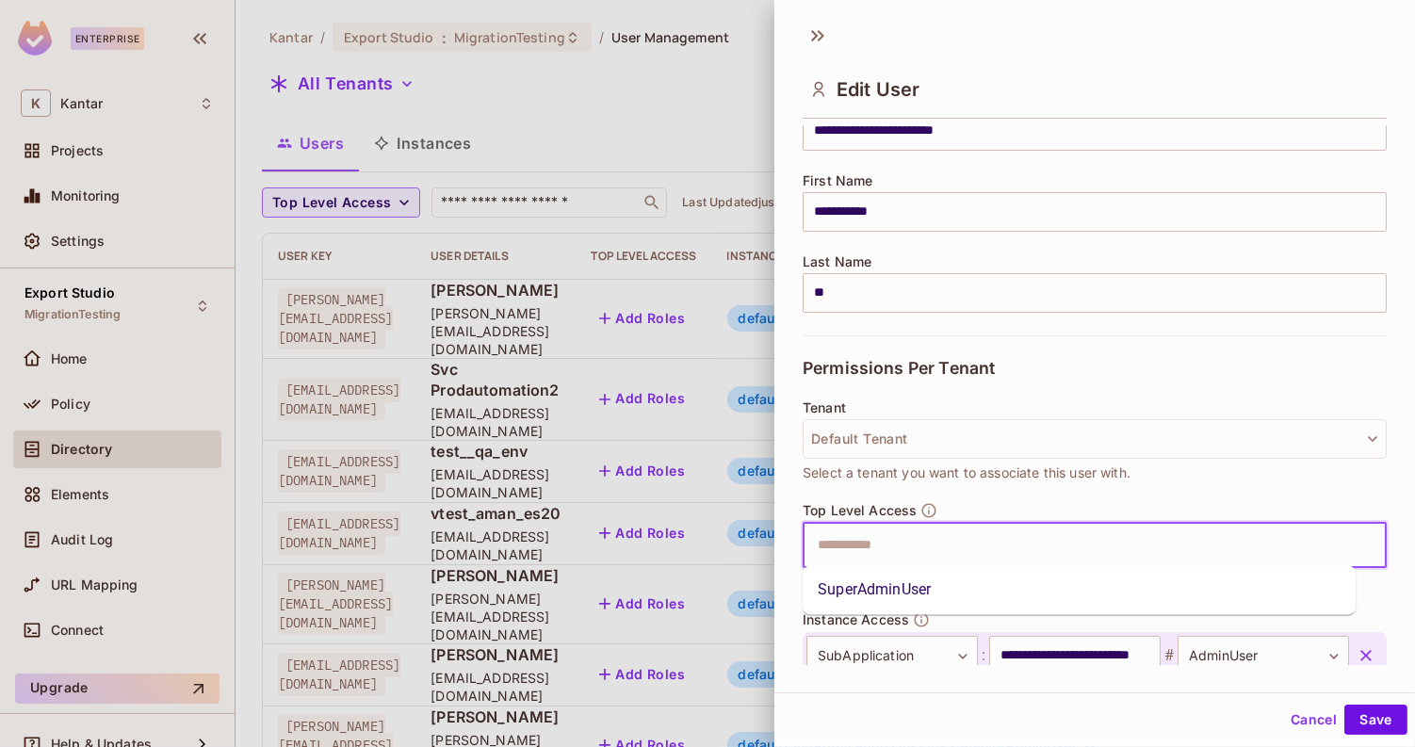
click at [894, 532] on input "text" at bounding box center [1077, 545] width 543 height 38
click at [894, 600] on li "SuperAdminUser" at bounding box center [1078, 591] width 553 height 34
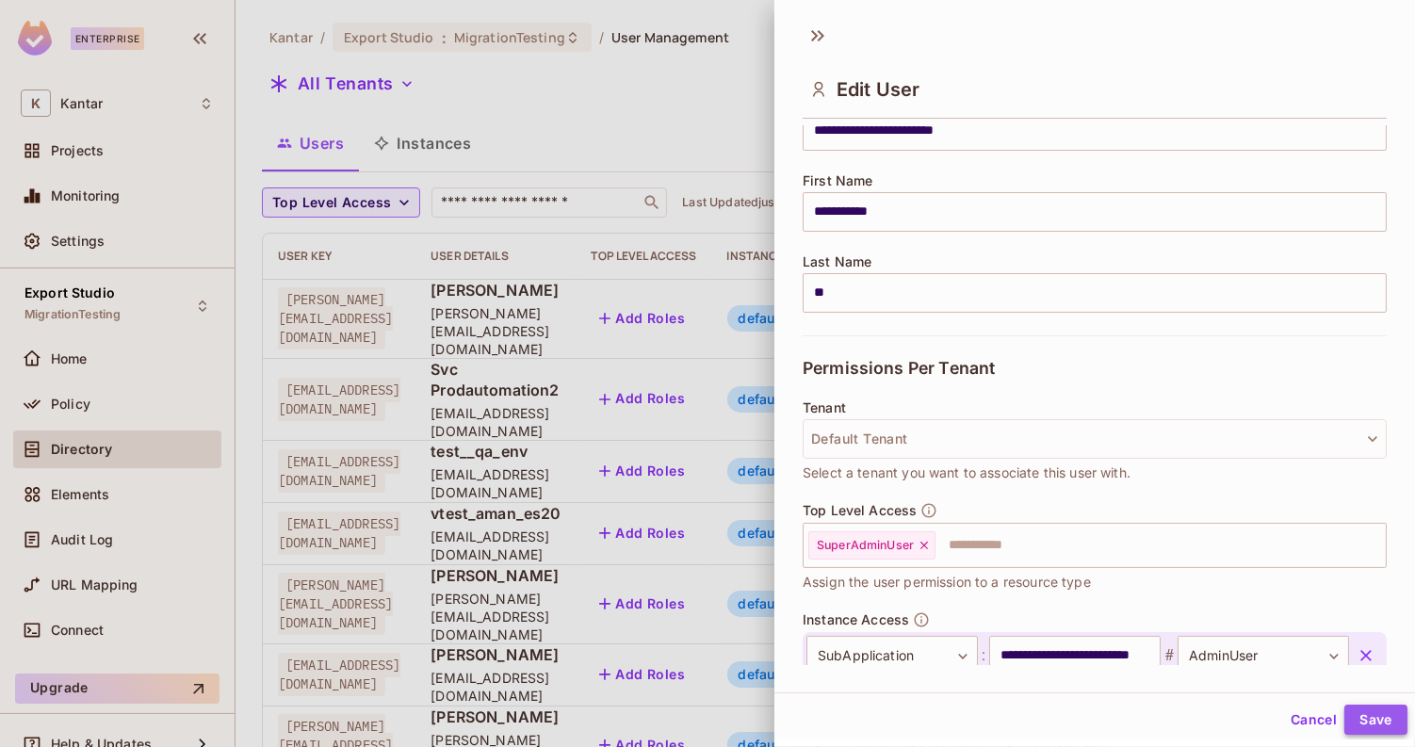
click at [1363, 726] on button "Save" at bounding box center [1375, 719] width 63 height 30
